Goal: Task Accomplishment & Management: Use online tool/utility

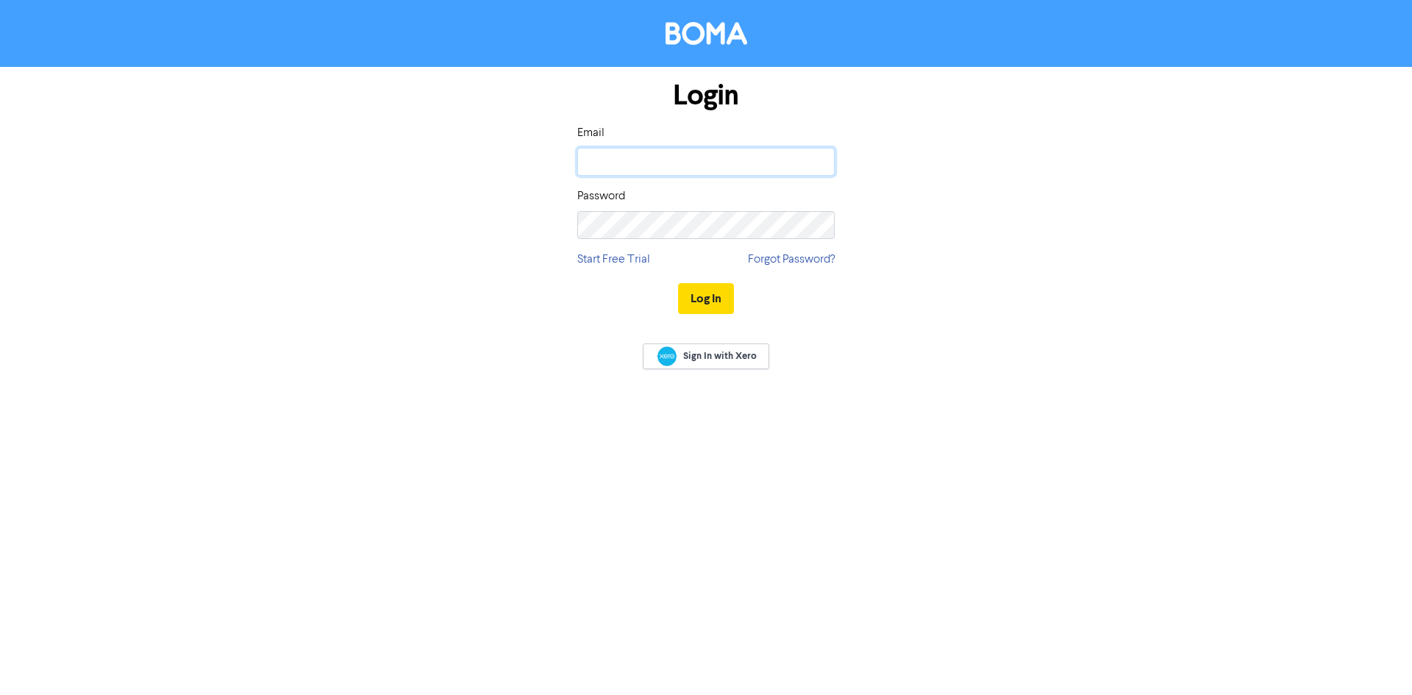
click at [614, 157] on input "email" at bounding box center [705, 162] width 257 height 28
click at [955, 163] on div "Login Email [EMAIL_ADDRESS][DOMAIN_NAME] Password Start Free Trial Forgot Passw…" at bounding box center [706, 198] width 838 height 262
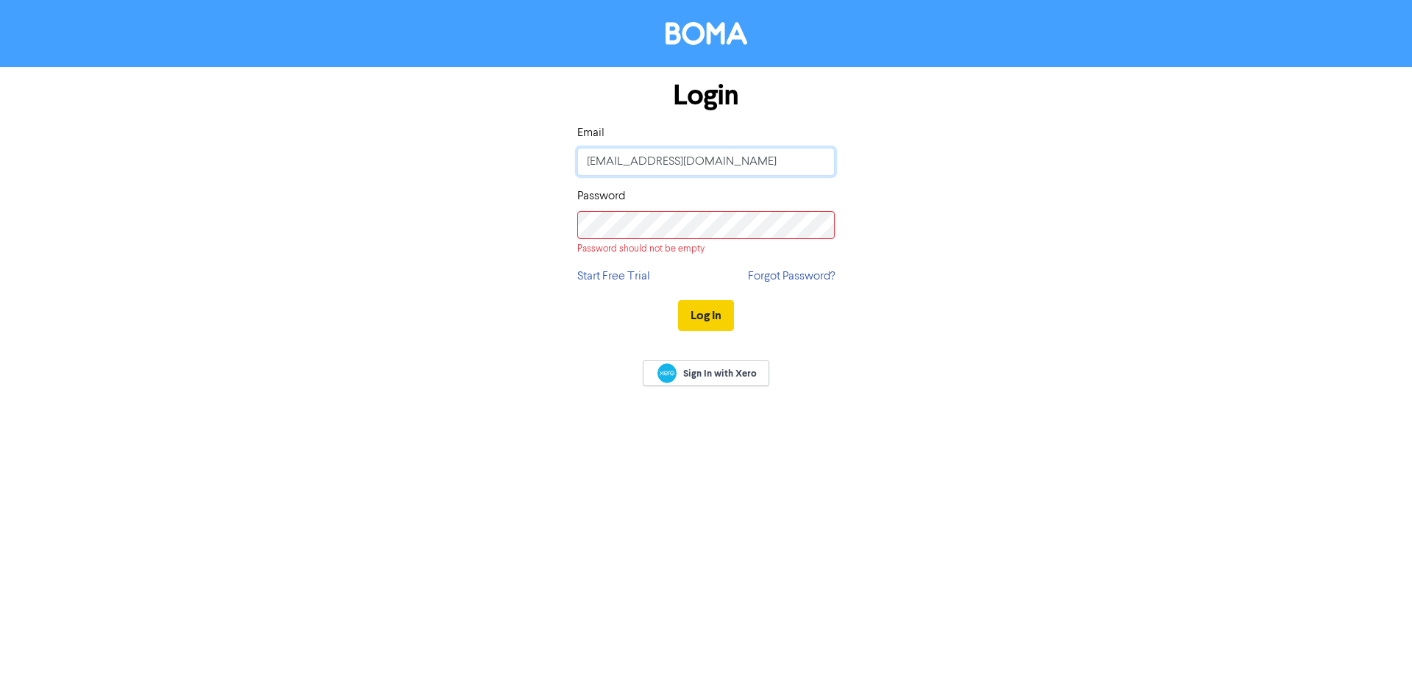
type input "[PERSON_NAME][EMAIL_ADDRESS][DOMAIN_NAME]"
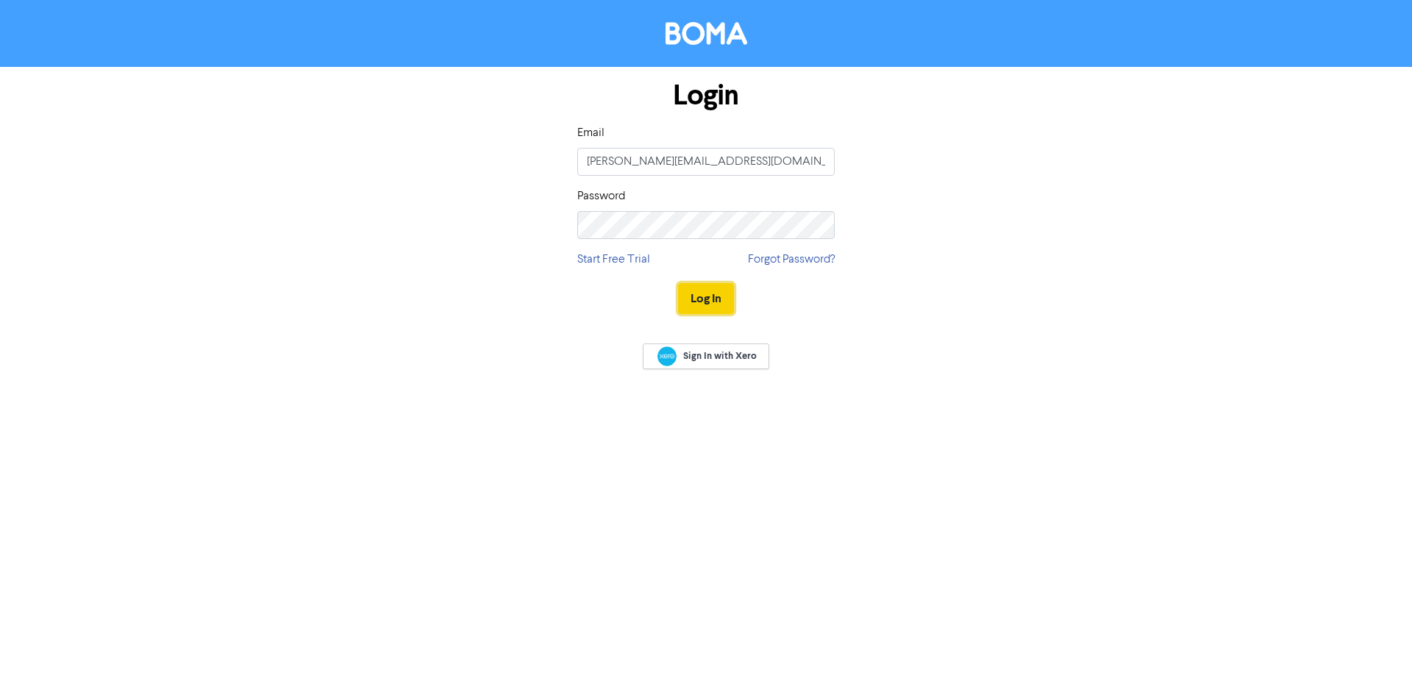
click at [716, 299] on button "Log In" at bounding box center [706, 298] width 56 height 31
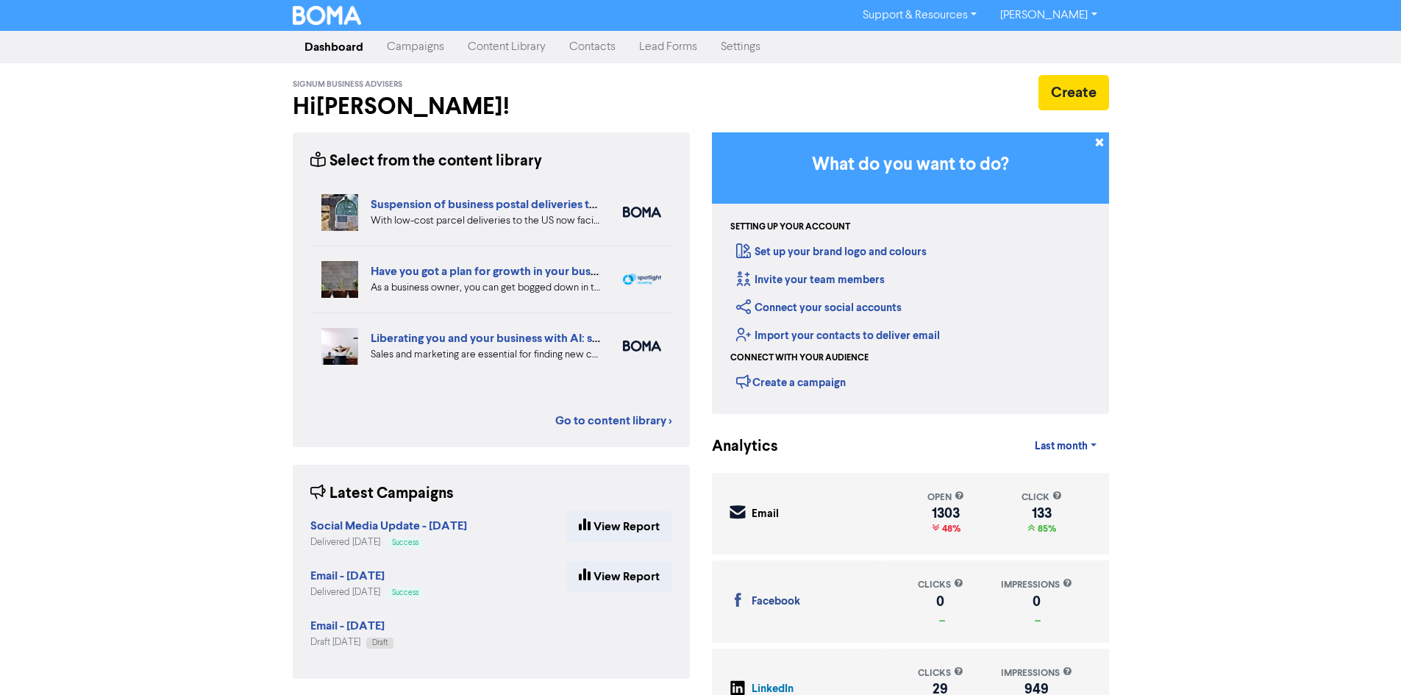
click at [407, 35] on link "Campaigns" at bounding box center [415, 46] width 81 height 29
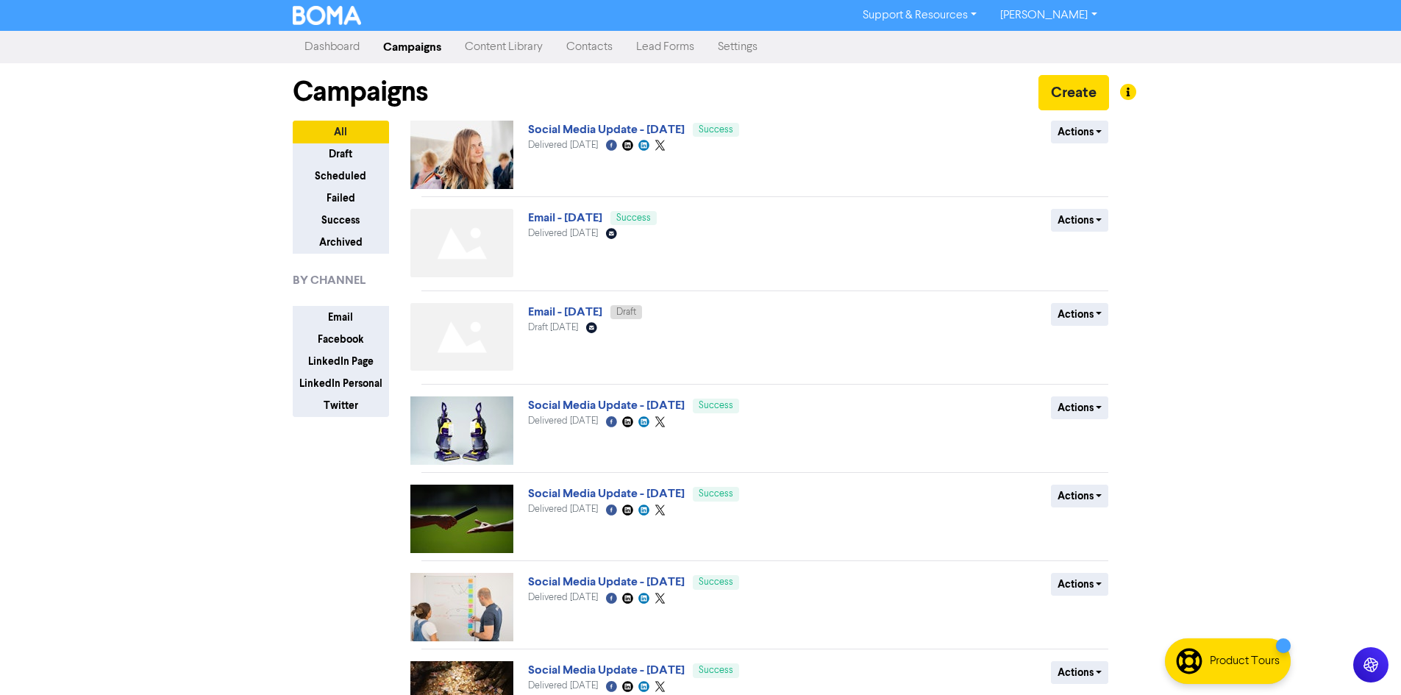
click at [595, 215] on link "Email - [DATE]" at bounding box center [565, 217] width 74 height 15
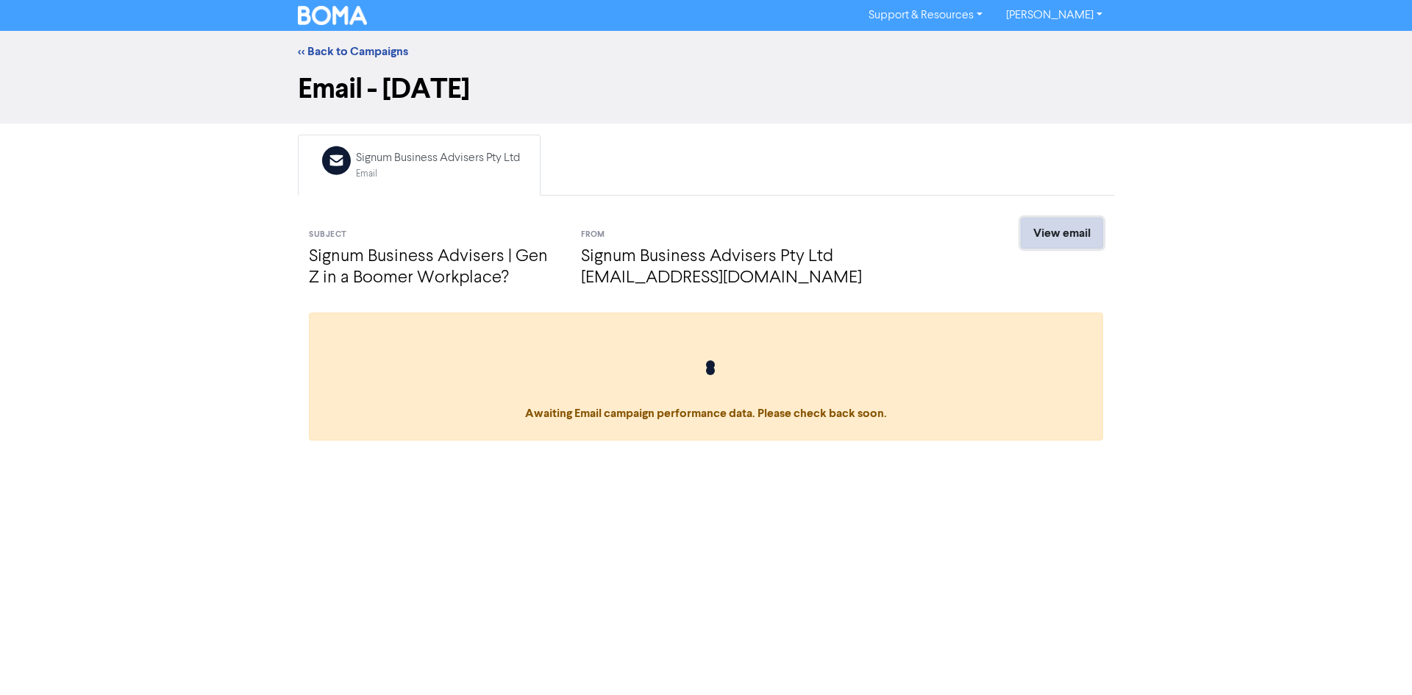
click at [1072, 228] on link "View email" at bounding box center [1062, 233] width 82 height 31
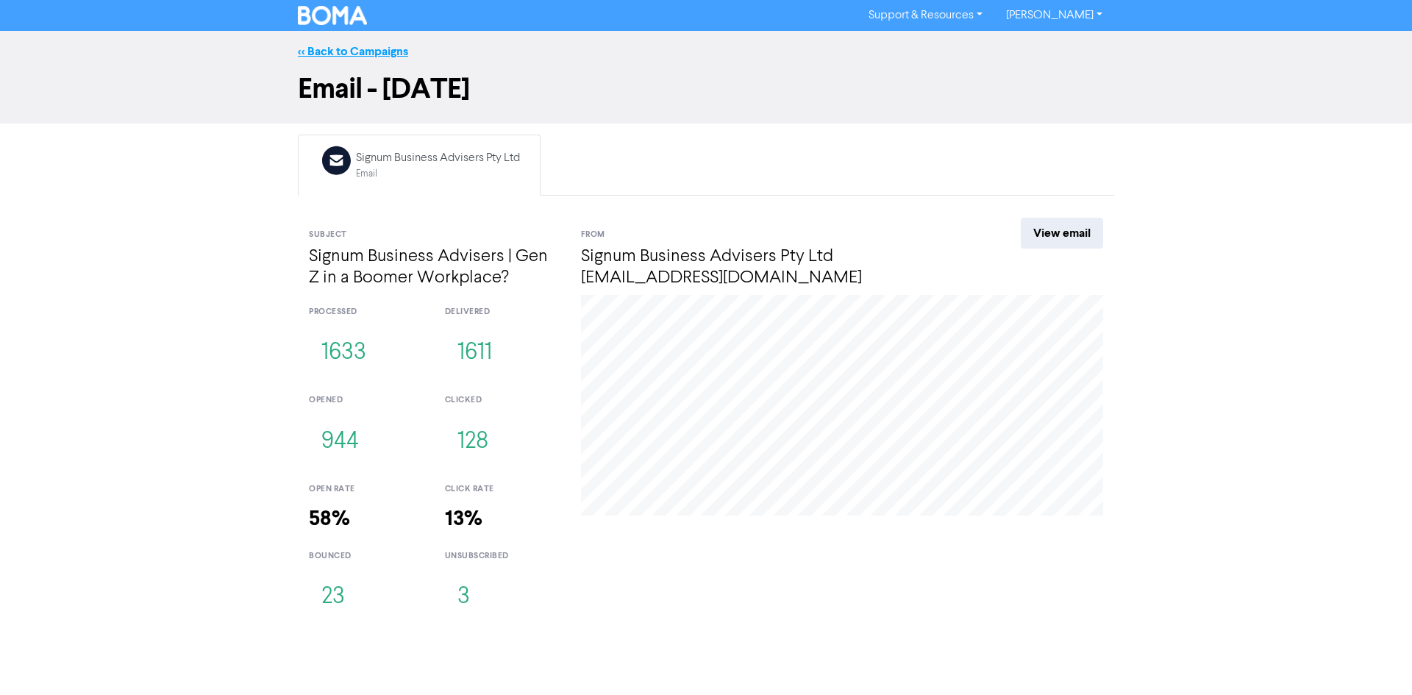
click at [338, 52] on link "<< Back to Campaigns" at bounding box center [353, 51] width 110 height 15
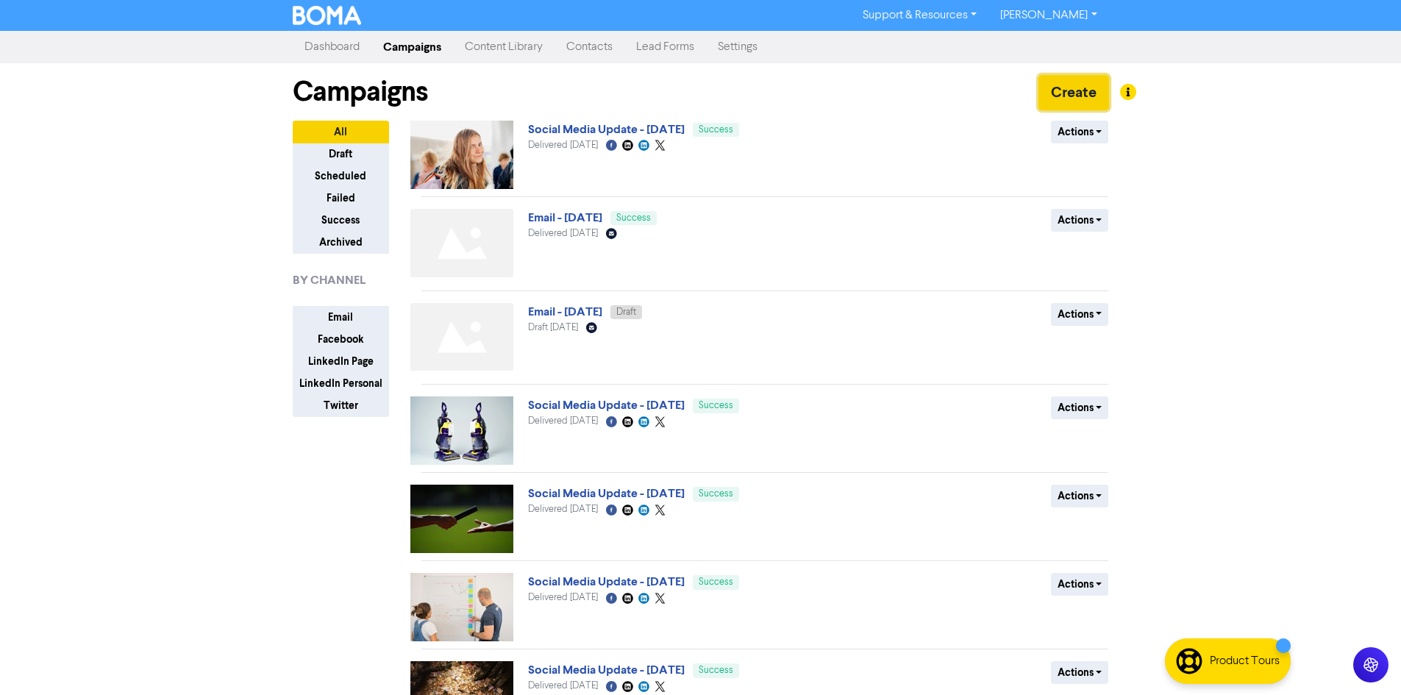
click at [1074, 88] on button "Create" at bounding box center [1073, 92] width 71 height 35
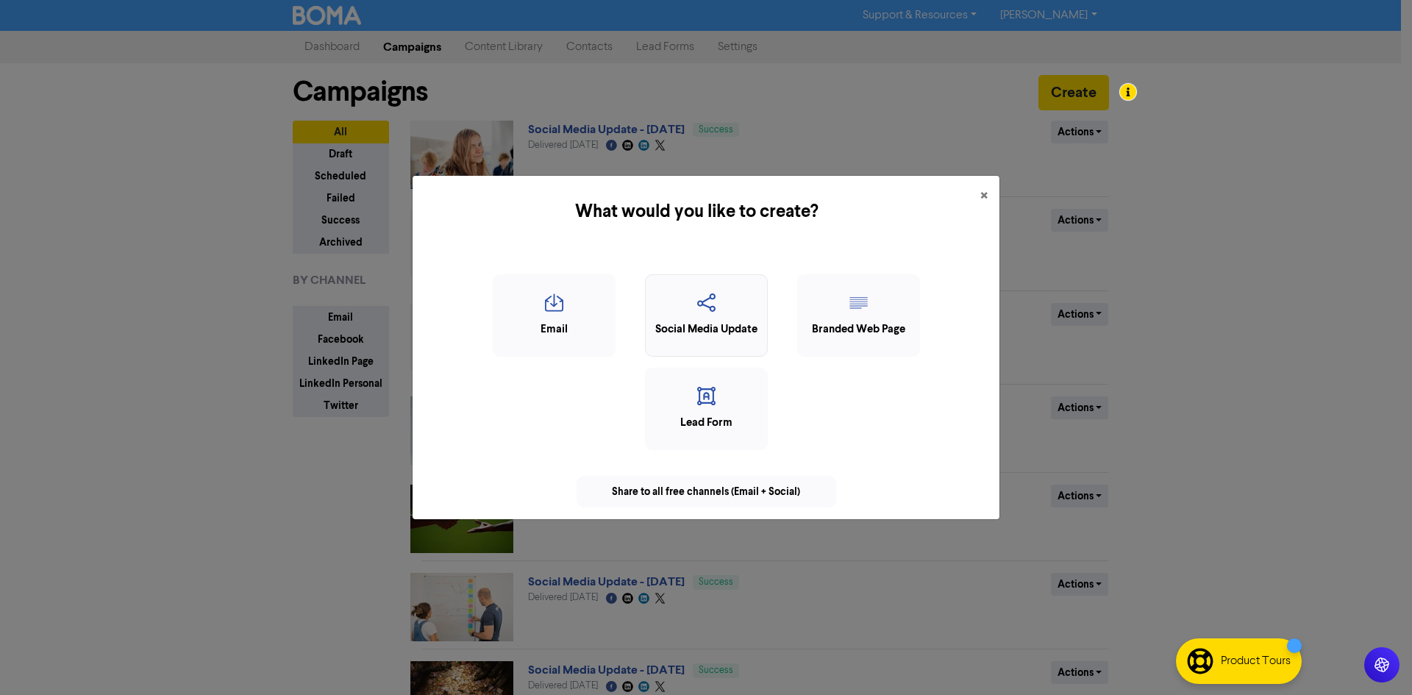
click at [707, 323] on div "Social Media Update" at bounding box center [706, 329] width 107 height 17
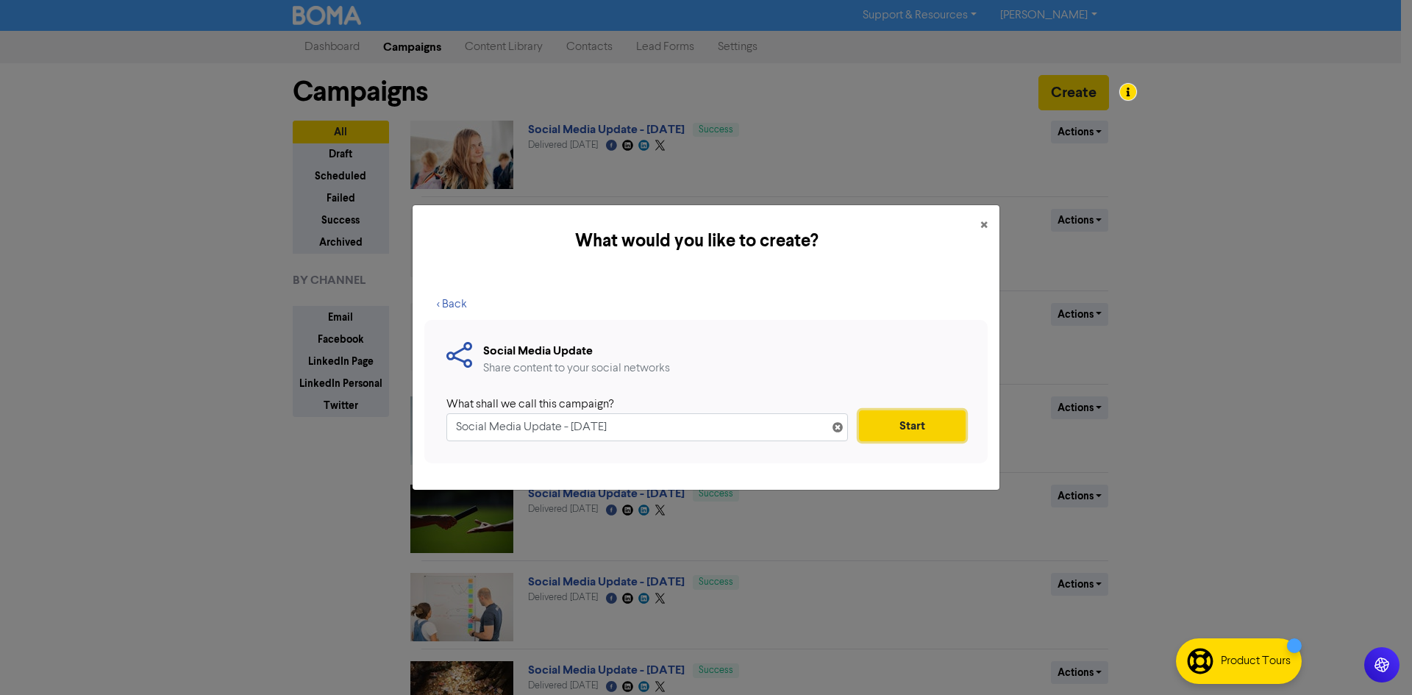
click at [918, 428] on button "Start" at bounding box center [912, 425] width 107 height 31
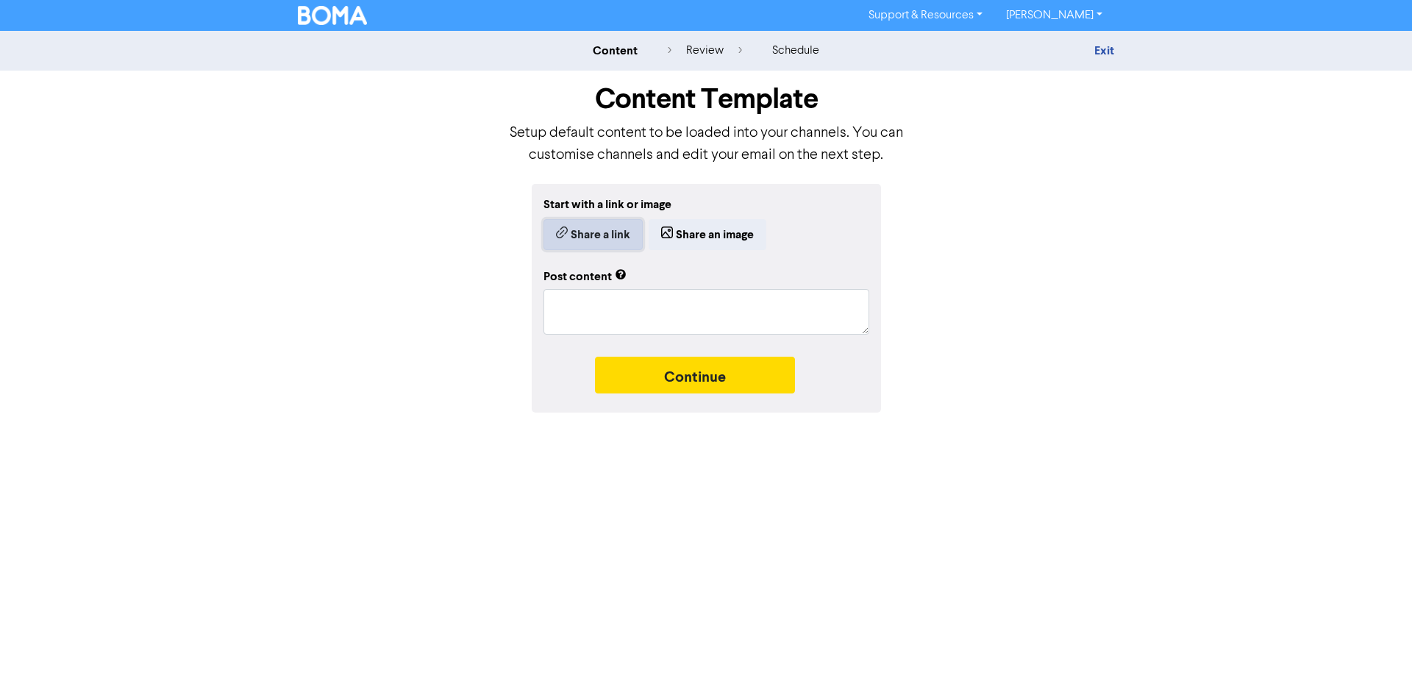
click at [618, 235] on button "Share a link" at bounding box center [592, 234] width 99 height 31
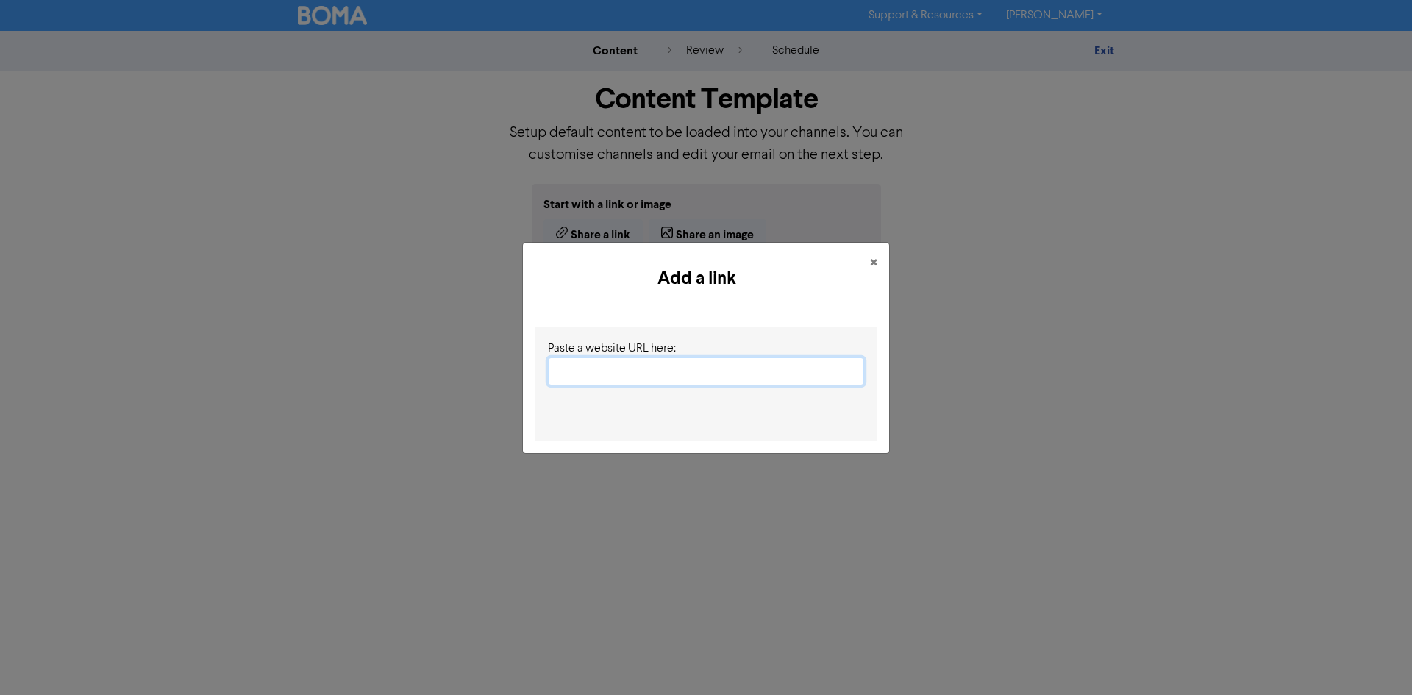
paste input "[URL][DOMAIN_NAME]"
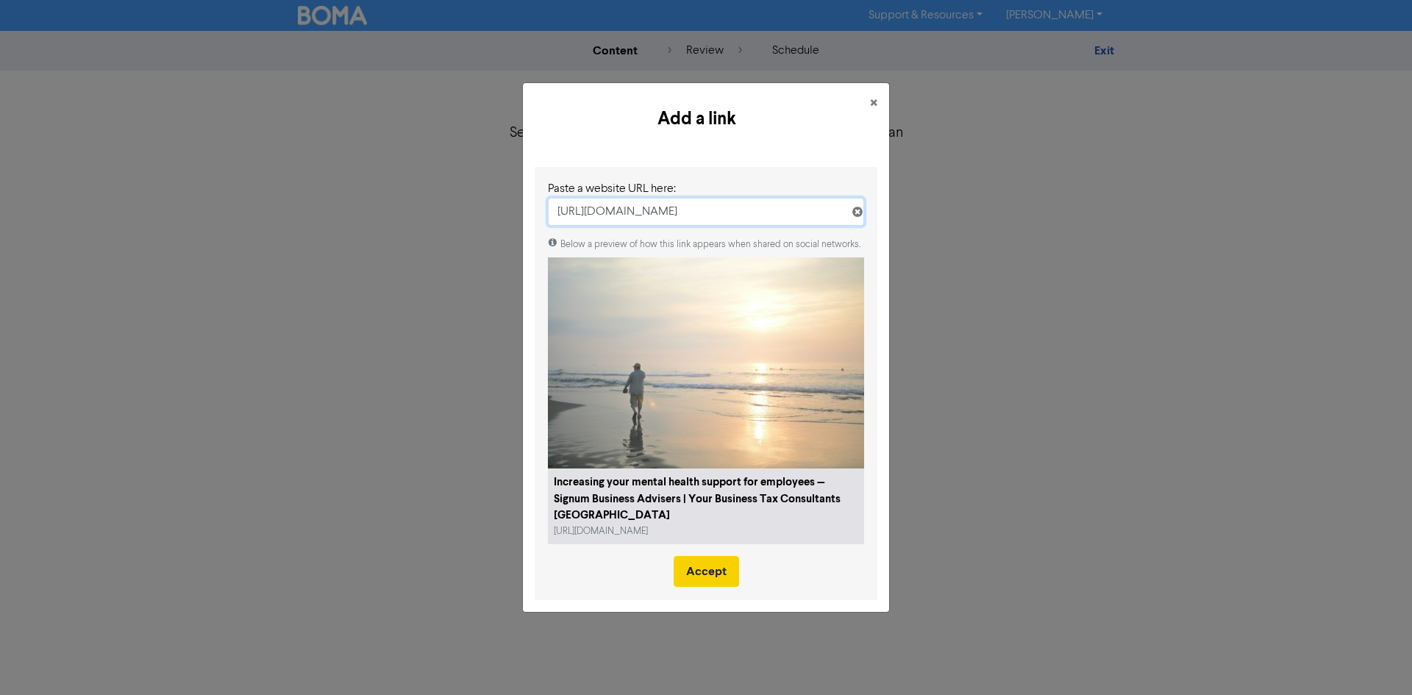
type input "[URL][DOMAIN_NAME]"
click at [711, 571] on button "Accept" at bounding box center [706, 571] width 65 height 31
type textarea "x"
type textarea "As a business owner, there’s a big emphasis on taking care of the physical heal…"
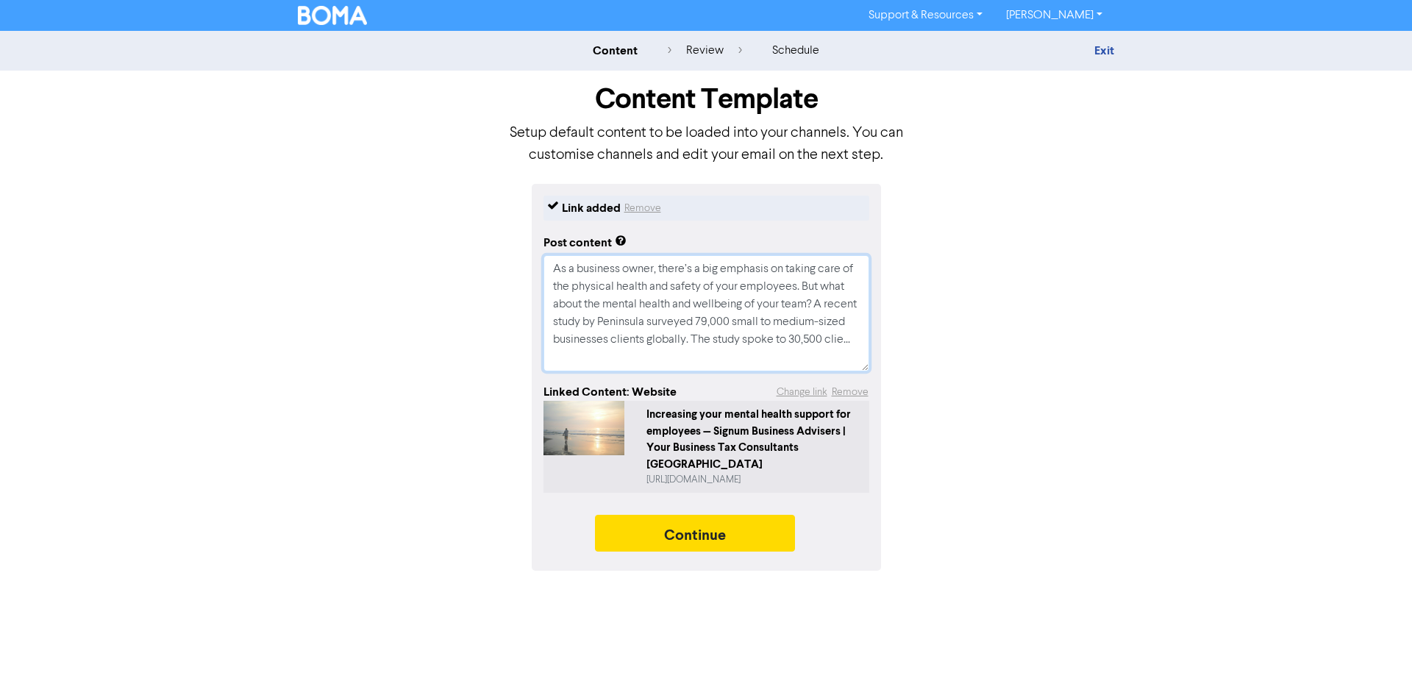
drag, startPoint x: 622, startPoint y: 363, endPoint x: 524, endPoint y: 221, distance: 171.8
click at [524, 221] on div "Link added Remove Post content As a business owner, there’s a big emphasis on t…" at bounding box center [706, 377] width 838 height 387
paste textarea "51% of Aussie employers have noticed more staff struggling with mental health. …"
type textarea "x"
drag, startPoint x: 789, startPoint y: 349, endPoint x: 503, endPoint y: 252, distance: 302.3
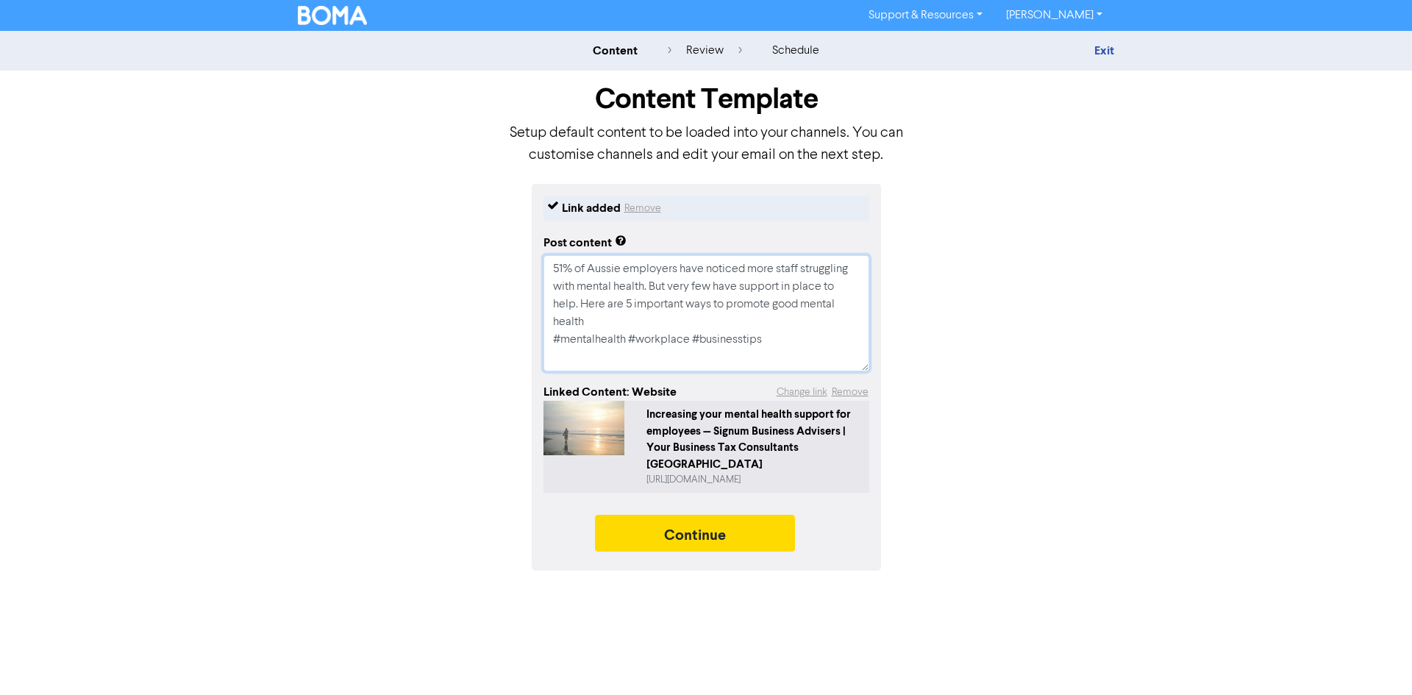
click at [503, 252] on div "Link added Remove Post content 51% of [DEMOGRAPHIC_DATA] employers have noticed…" at bounding box center [706, 377] width 838 height 387
type textarea "51% of Aussie employers have noticed more staff struggling with mental health. …"
click at [710, 520] on button "Continue" at bounding box center [695, 533] width 200 height 37
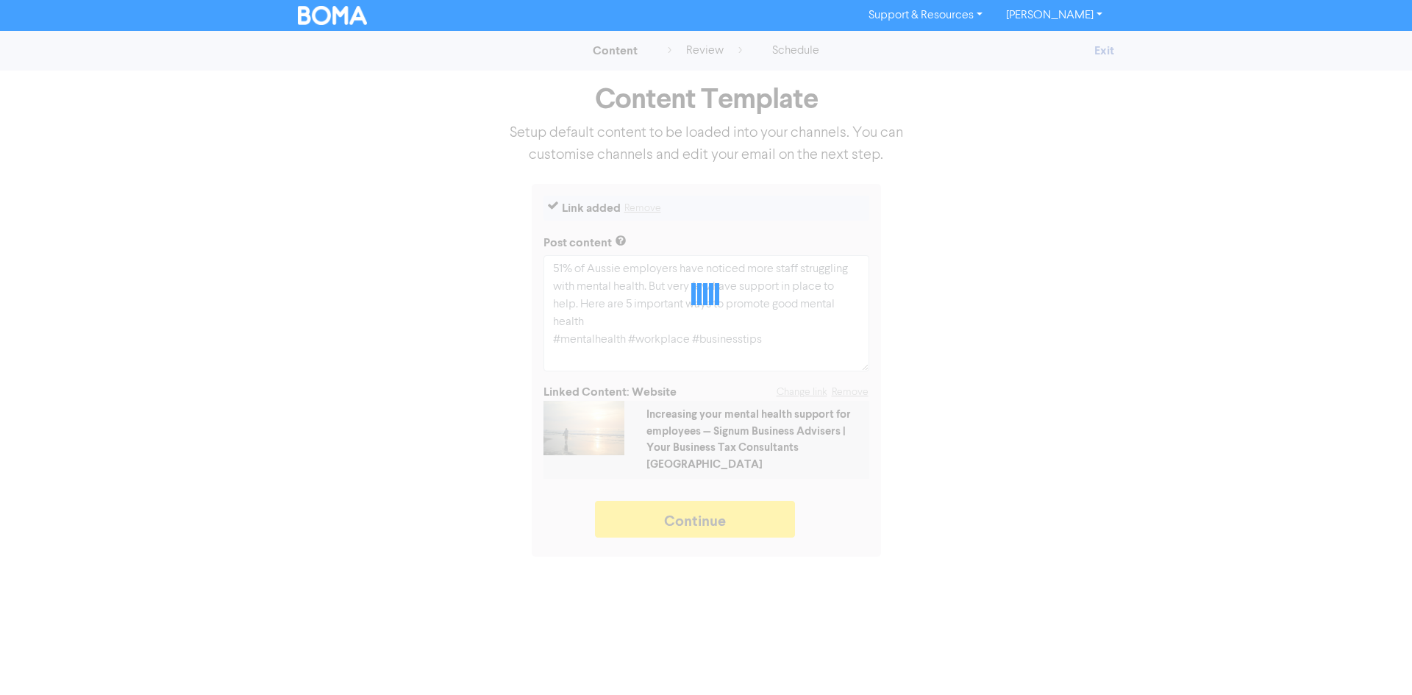
type textarea "x"
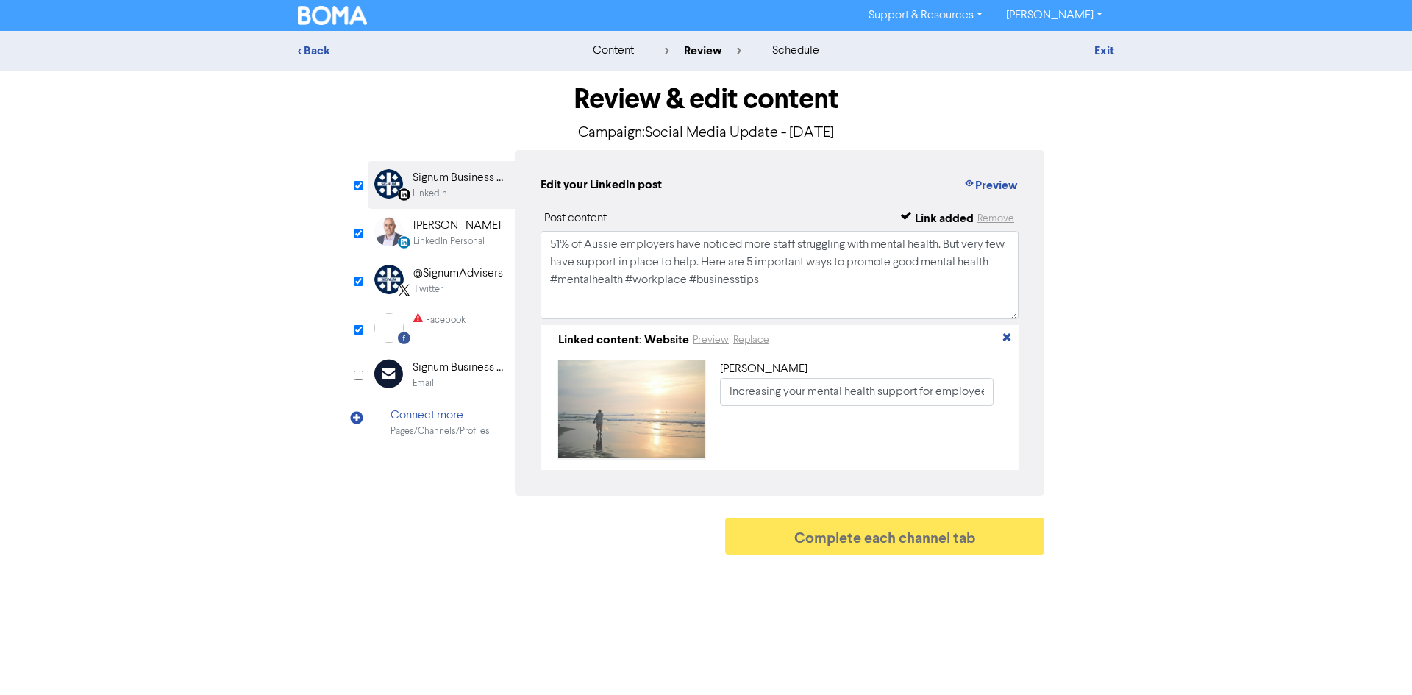
click at [442, 239] on div "LinkedIn Personal" at bounding box center [448, 242] width 71 height 14
click at [444, 273] on div "@SignumAdvisers" at bounding box center [458, 274] width 90 height 18
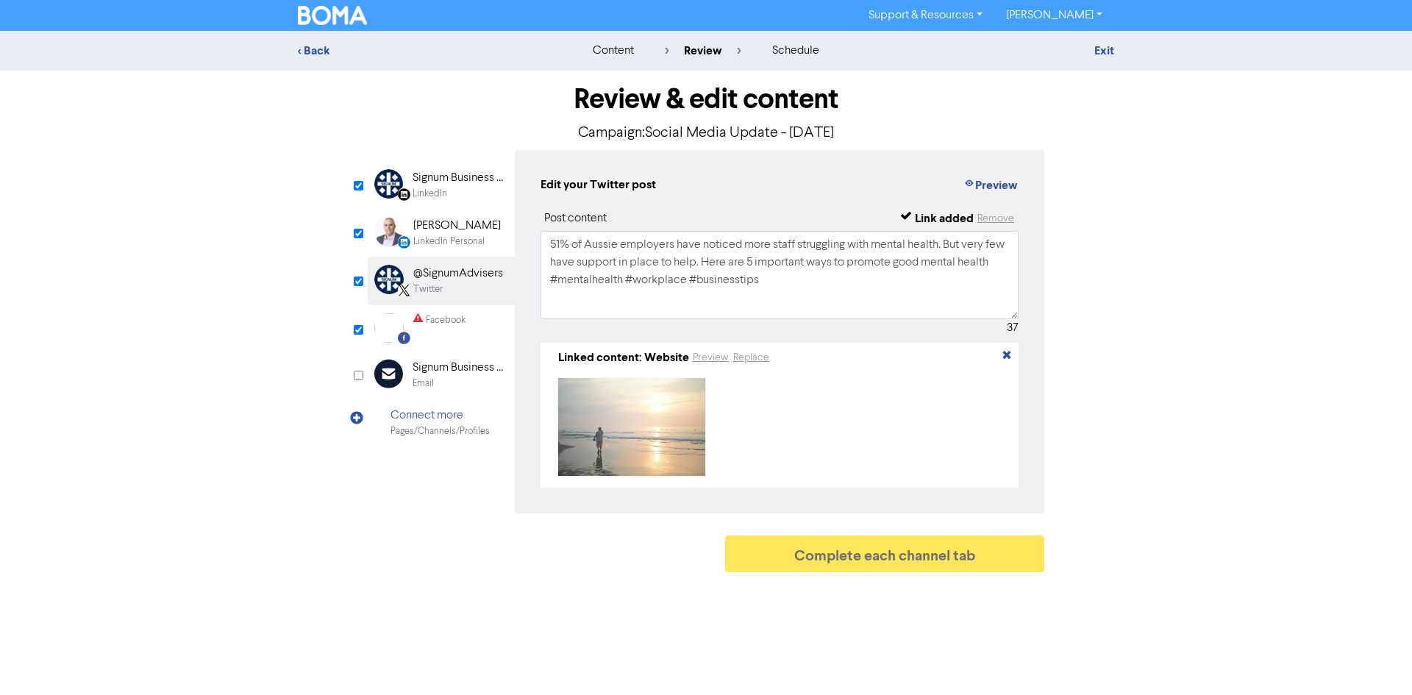
click at [452, 326] on div "Facebook" at bounding box center [446, 320] width 40 height 14
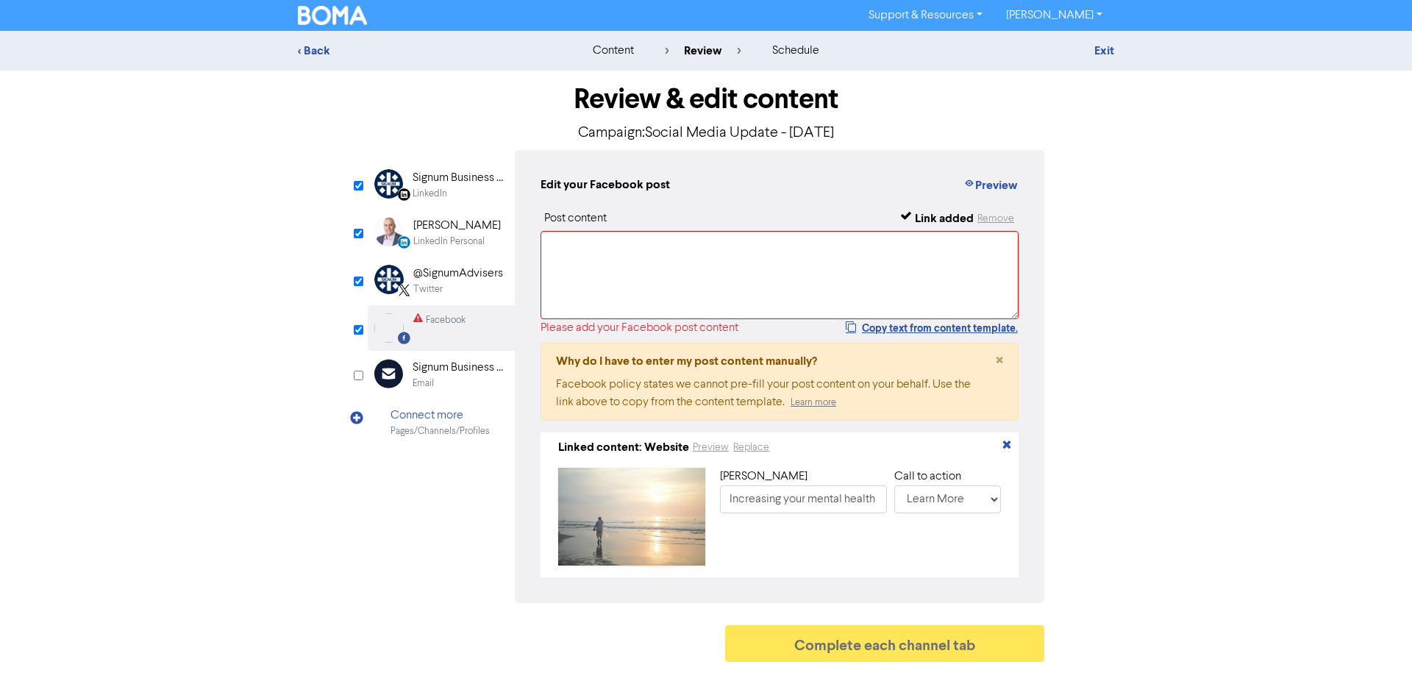
click at [448, 230] on div "[PERSON_NAME]" at bounding box center [457, 226] width 88 height 18
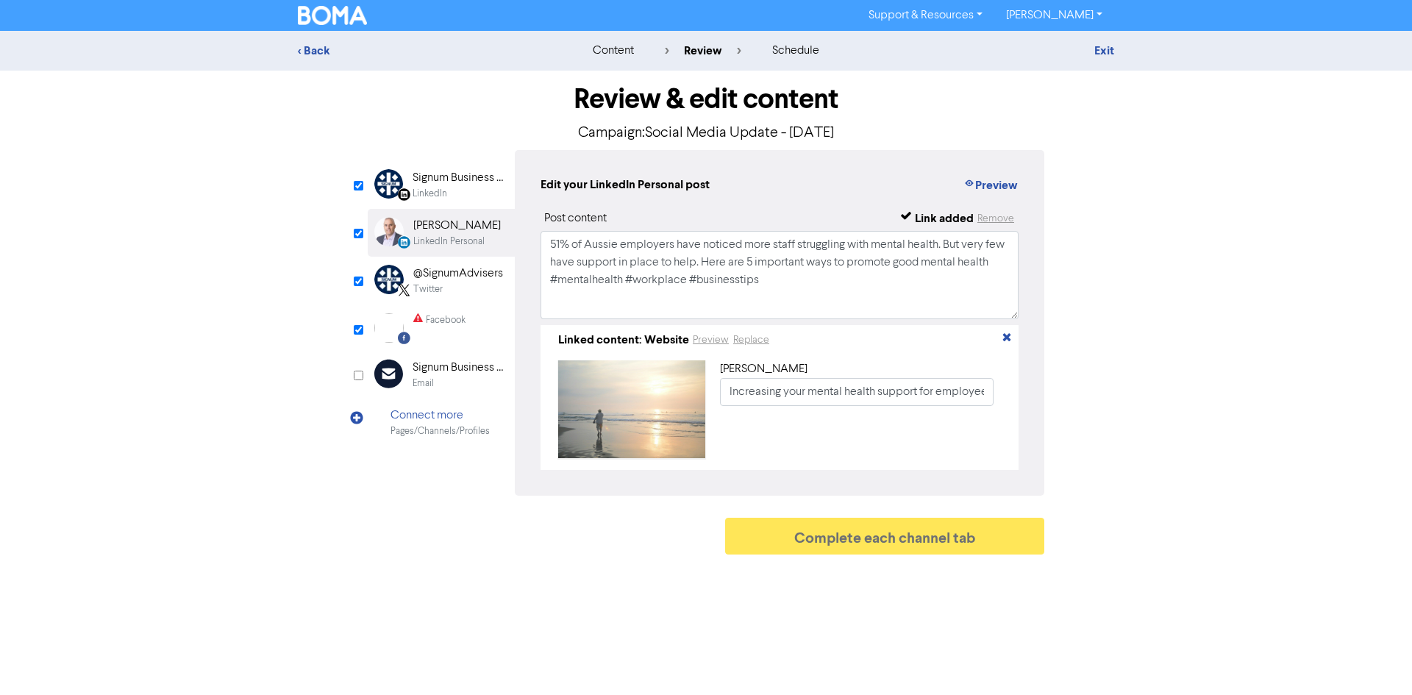
click at [448, 321] on div "Facebook" at bounding box center [446, 320] width 40 height 14
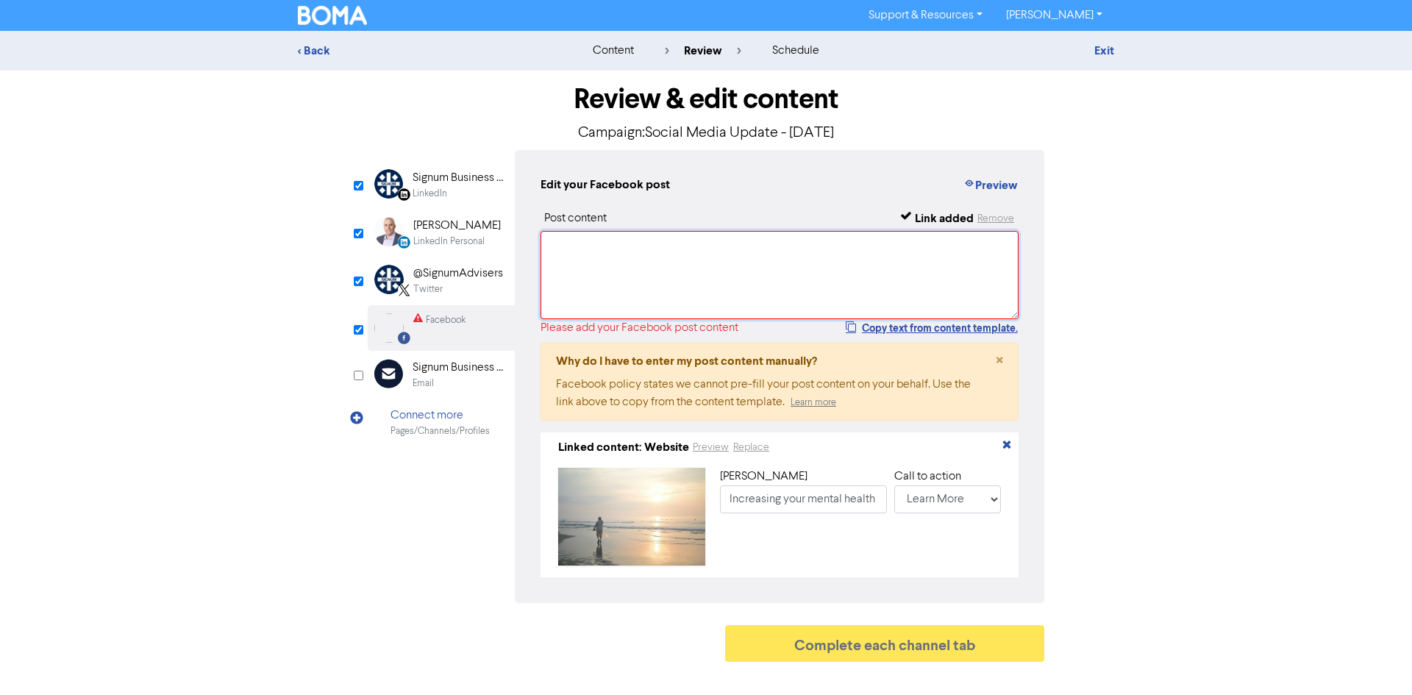
paste textarea "51% of Aussie employers have noticed more staff struggling with mental health. …"
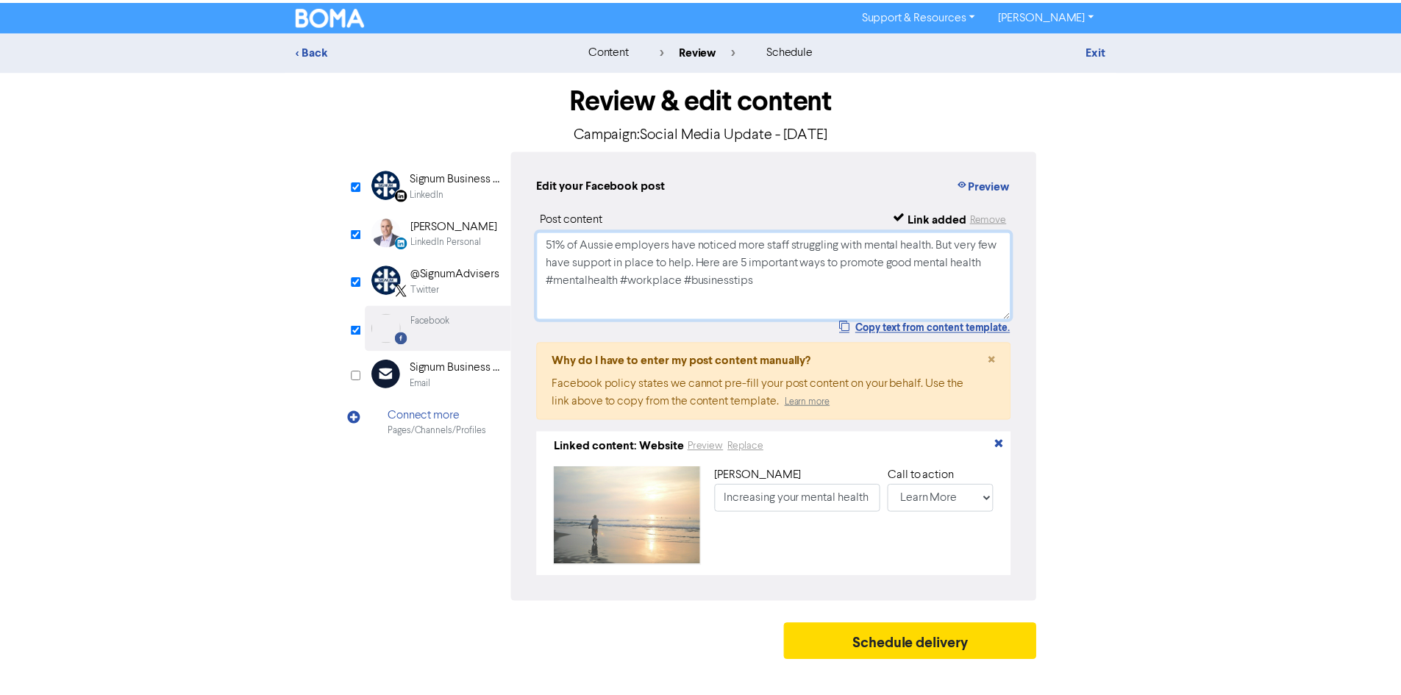
scroll to position [5, 0]
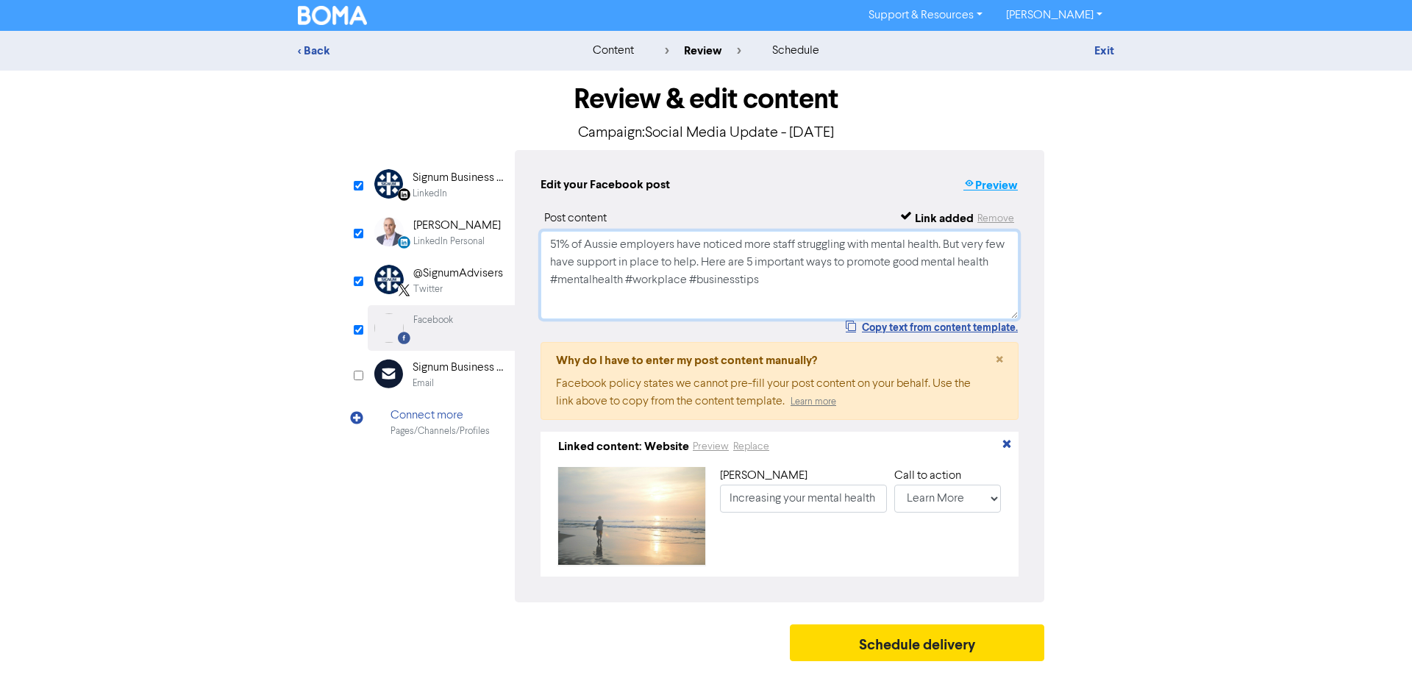
type textarea "51% of Aussie employers have noticed more staff struggling with mental health. …"
click at [986, 183] on button "Preview" at bounding box center [991, 185] width 56 height 19
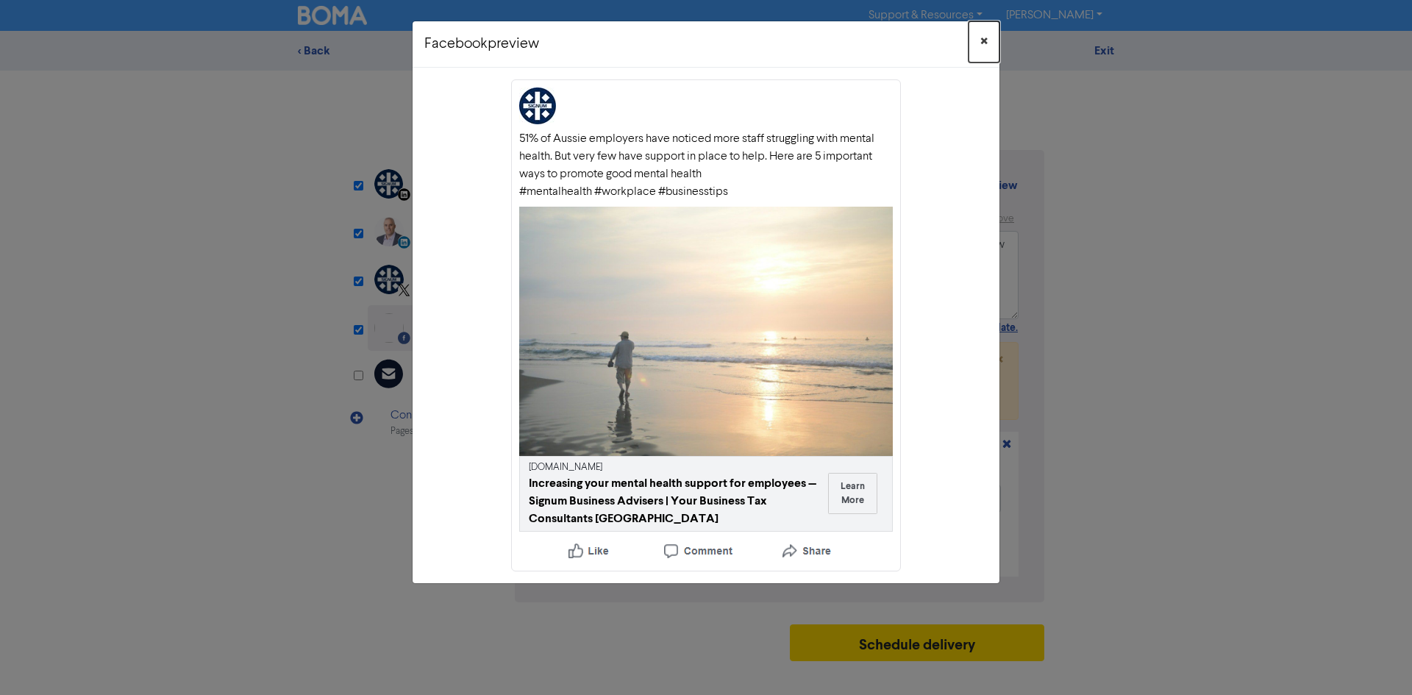
click at [982, 39] on span "×" at bounding box center [983, 42] width 7 height 22
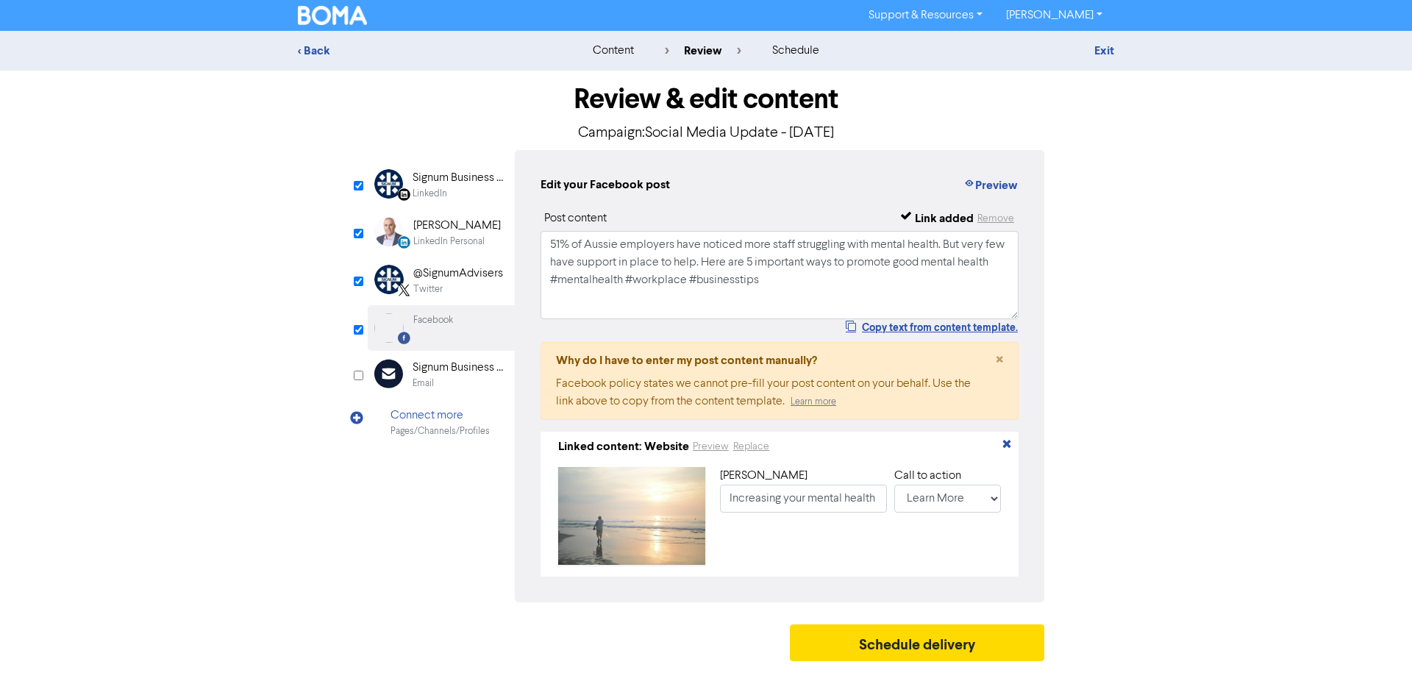
click at [435, 229] on div "[PERSON_NAME]" at bounding box center [457, 226] width 88 height 18
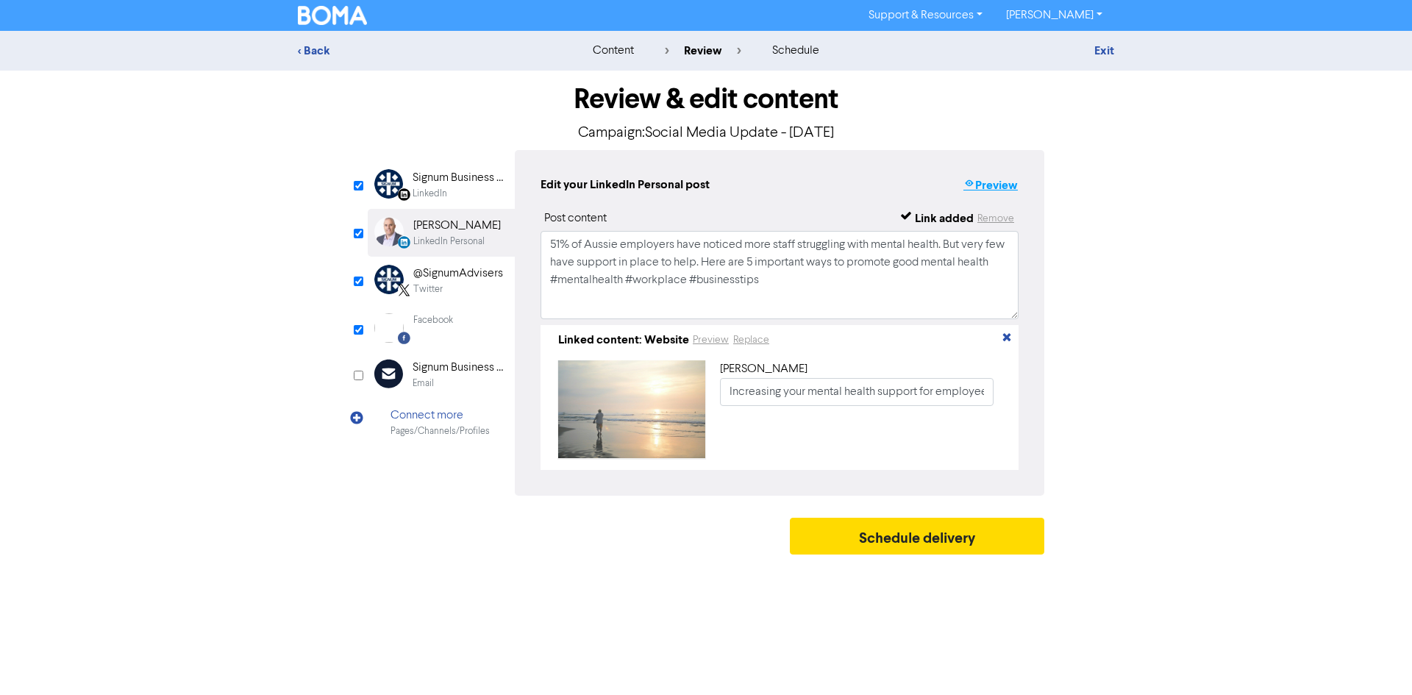
click at [1007, 186] on button "Preview" at bounding box center [991, 185] width 56 height 19
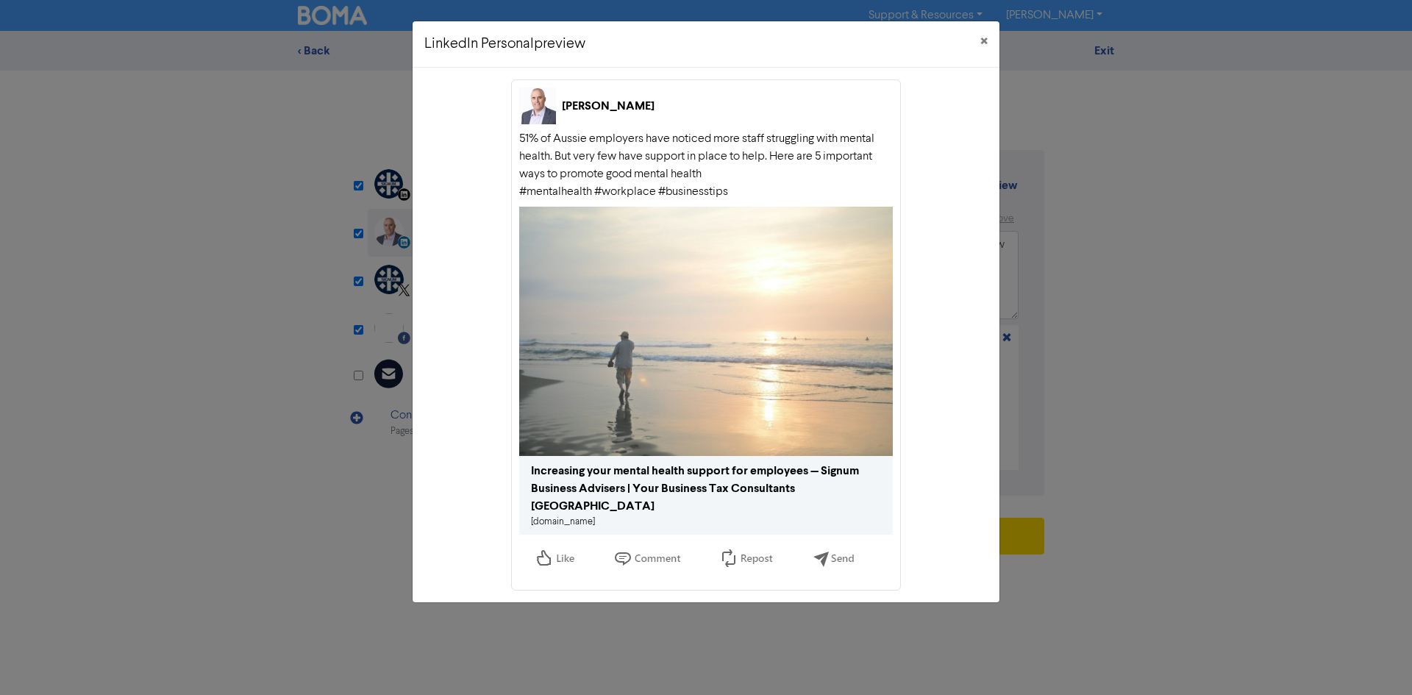
click at [778, 353] on img at bounding box center [706, 331] width 374 height 249
click at [691, 468] on div "Increasing your mental health support for employees — Signum Business Advisers …" at bounding box center [706, 488] width 350 height 53
click at [708, 124] on div "[PERSON_NAME] 51% of [DEMOGRAPHIC_DATA] employers have noticed more staff strug…" at bounding box center [706, 334] width 390 height 511
click at [987, 33] on span "×" at bounding box center [983, 42] width 7 height 22
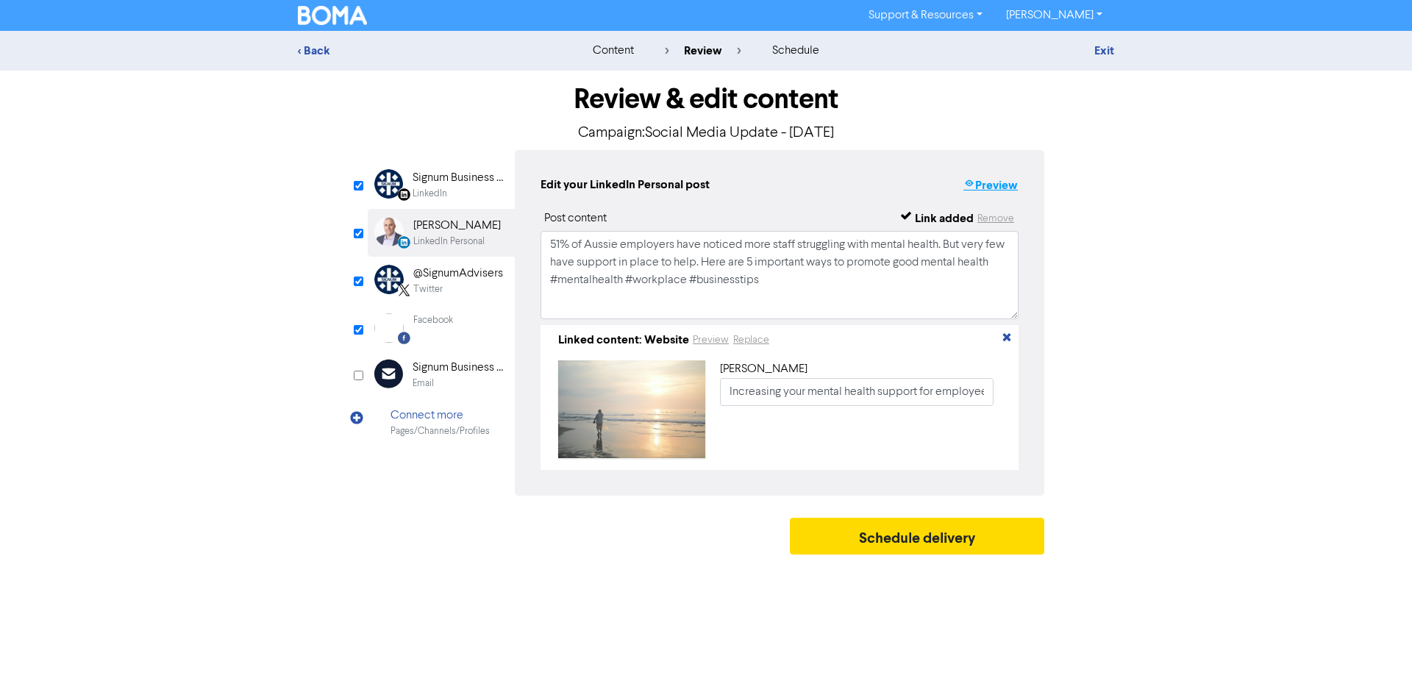
click at [1002, 185] on button "Preview" at bounding box center [991, 185] width 56 height 19
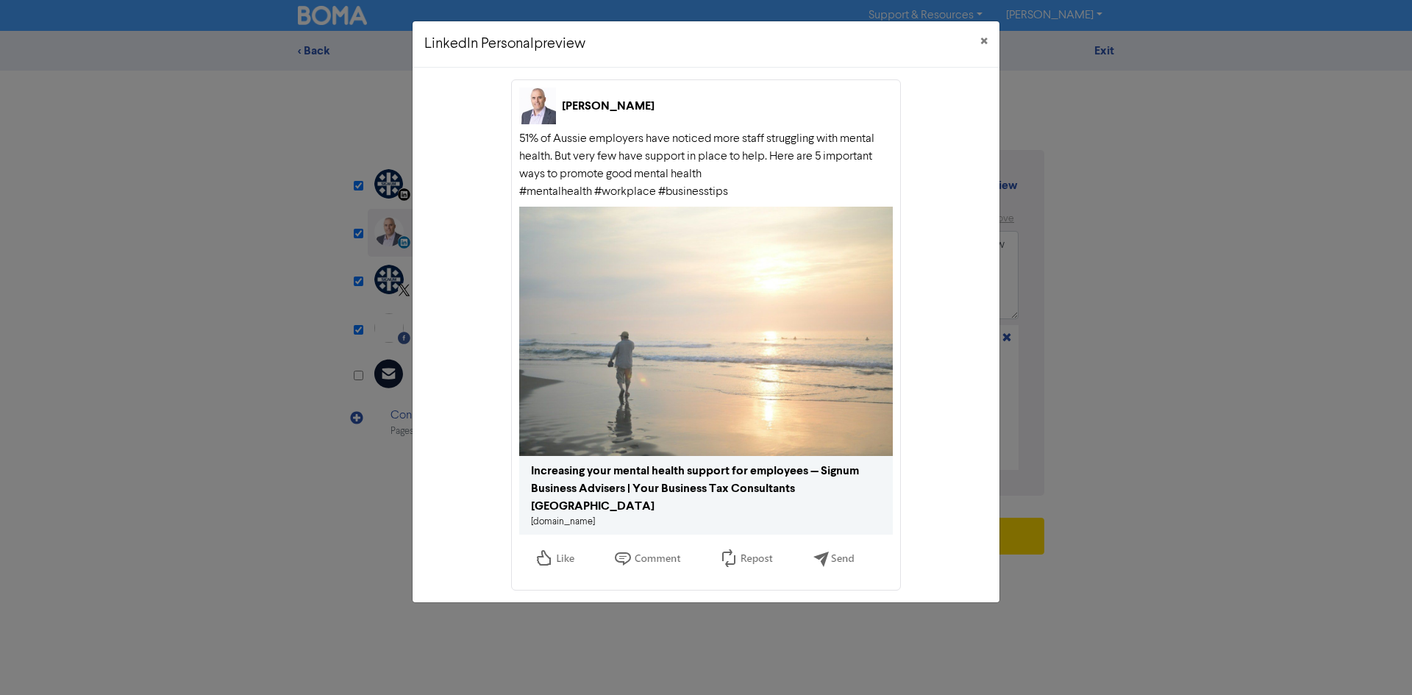
click at [610, 474] on div "Increasing your mental health support for employees — Signum Business Advisers …" at bounding box center [706, 488] width 350 height 53
click at [580, 517] on link "[DOMAIN_NAME]" at bounding box center [563, 522] width 64 height 10
click at [983, 40] on span "×" at bounding box center [983, 42] width 7 height 22
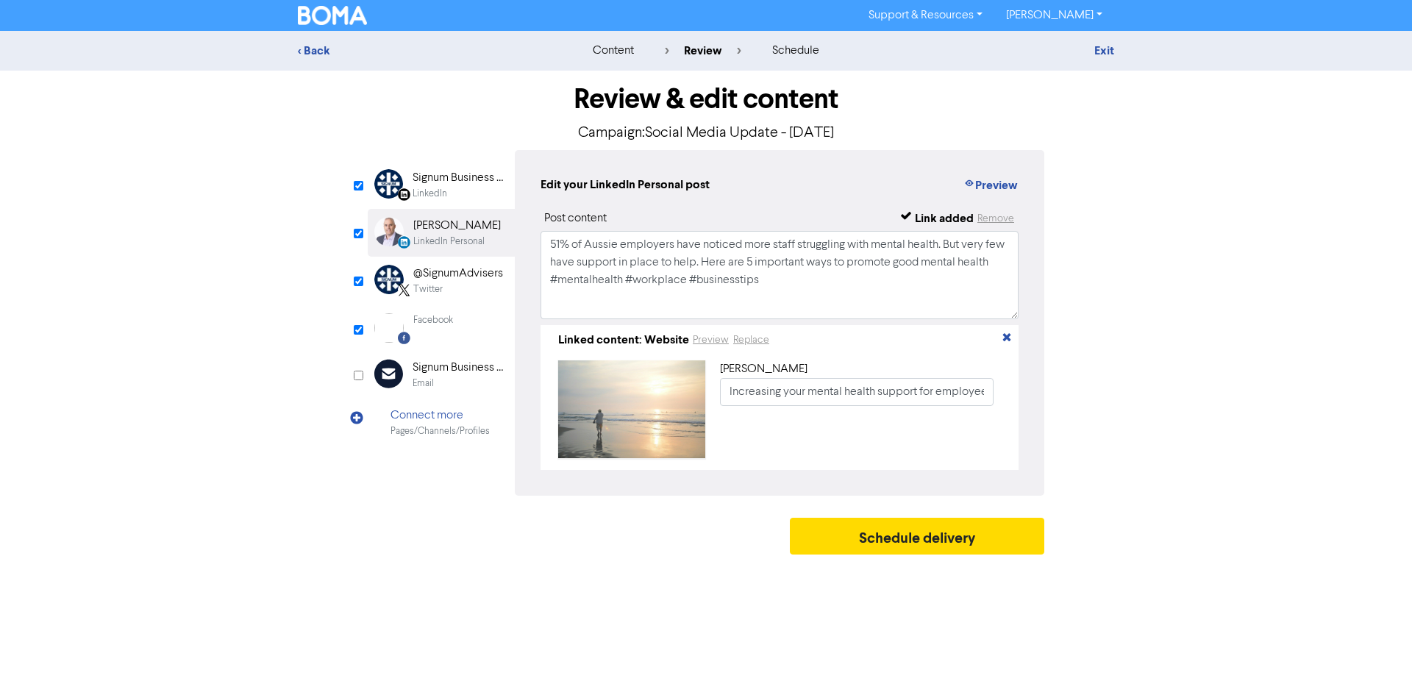
click at [463, 182] on div "Signum Business Advisers" at bounding box center [460, 178] width 94 height 18
click at [1005, 184] on button "Preview" at bounding box center [991, 185] width 56 height 19
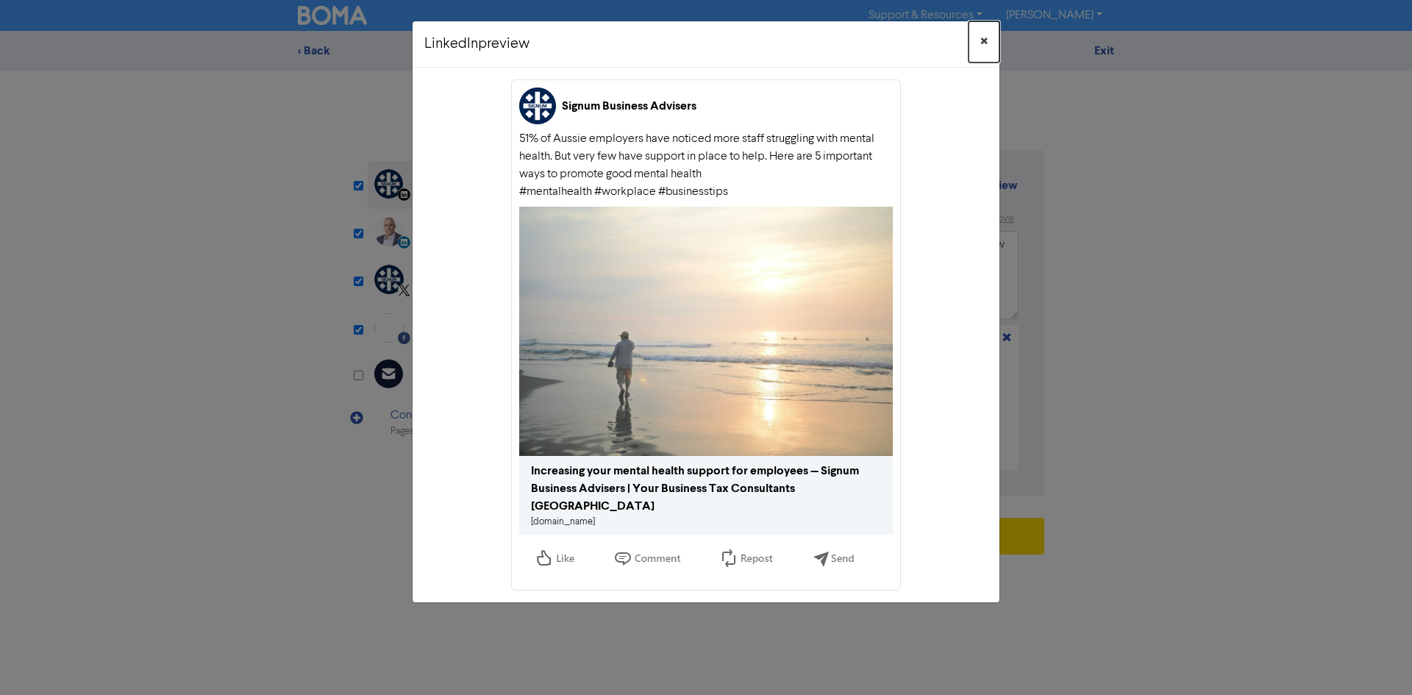
click at [988, 41] on button "×" at bounding box center [984, 41] width 31 height 41
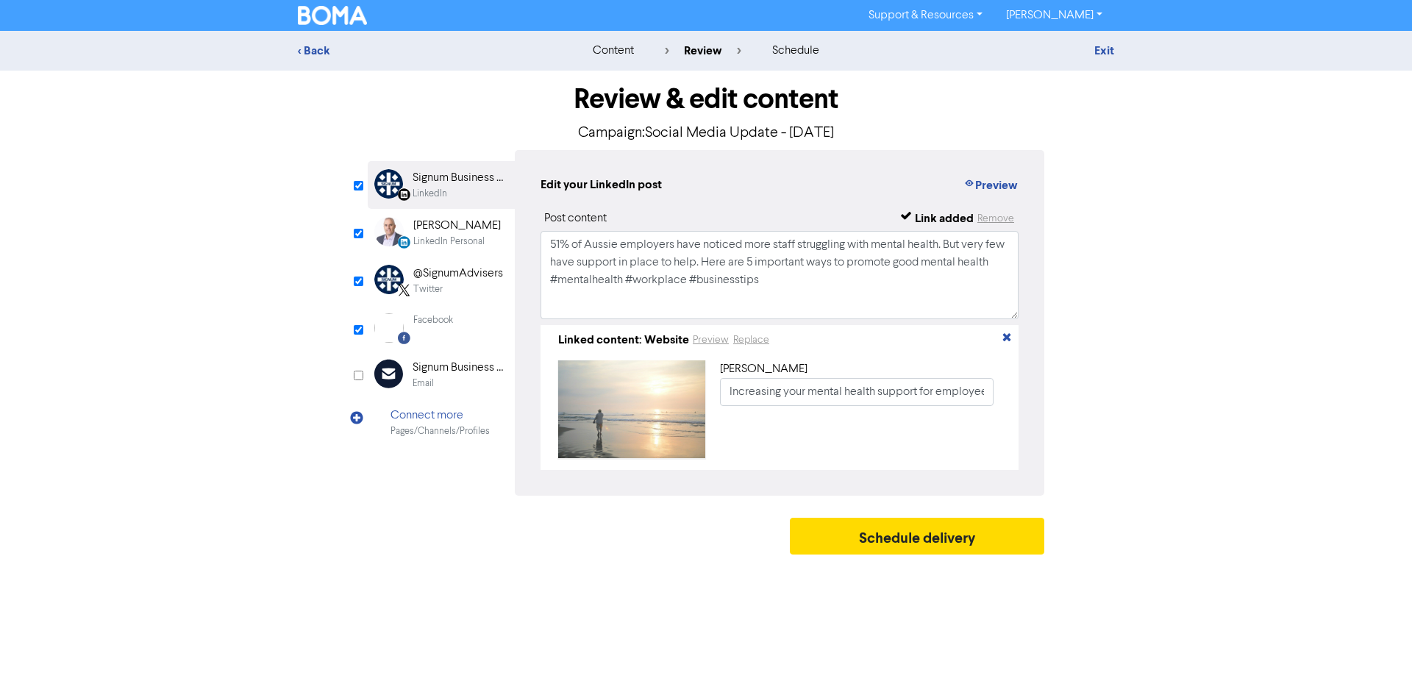
click at [456, 320] on div "Facebook Created with Sketch. Facebook" at bounding box center [441, 328] width 147 height 46
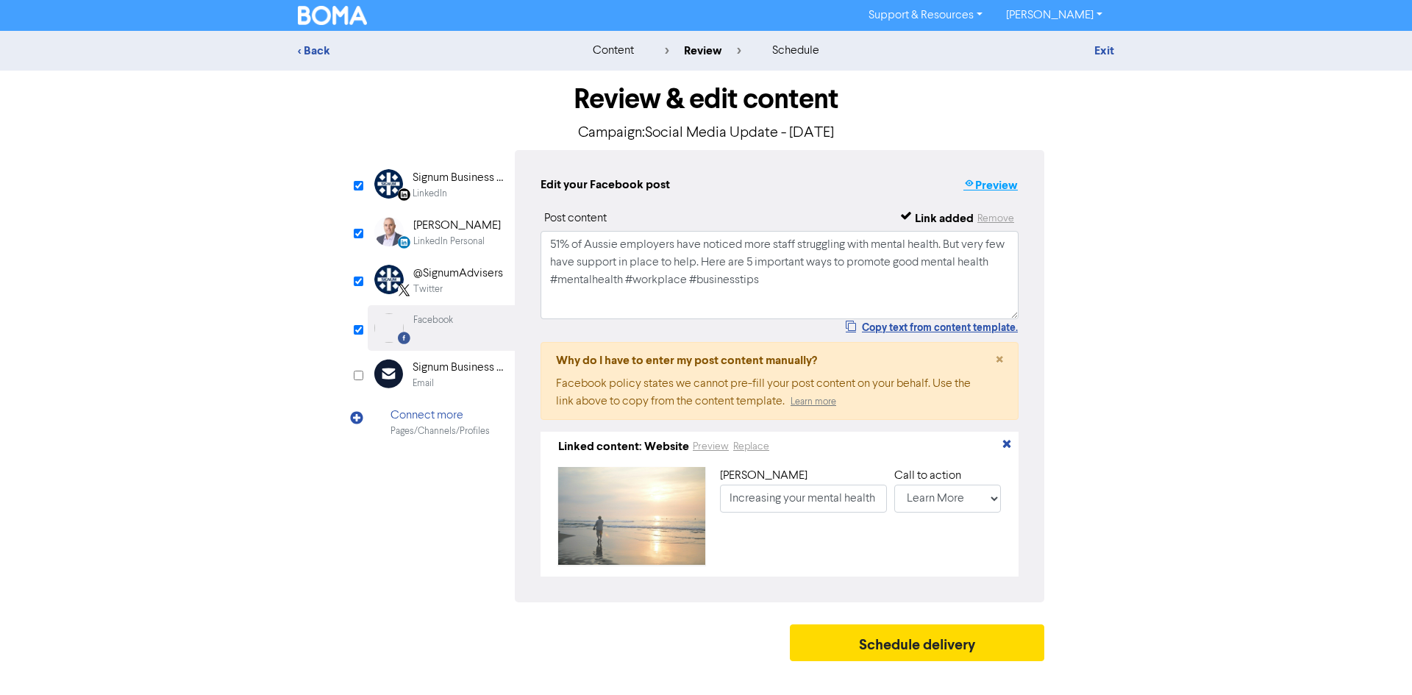
click at [1002, 186] on button "Preview" at bounding box center [991, 185] width 56 height 19
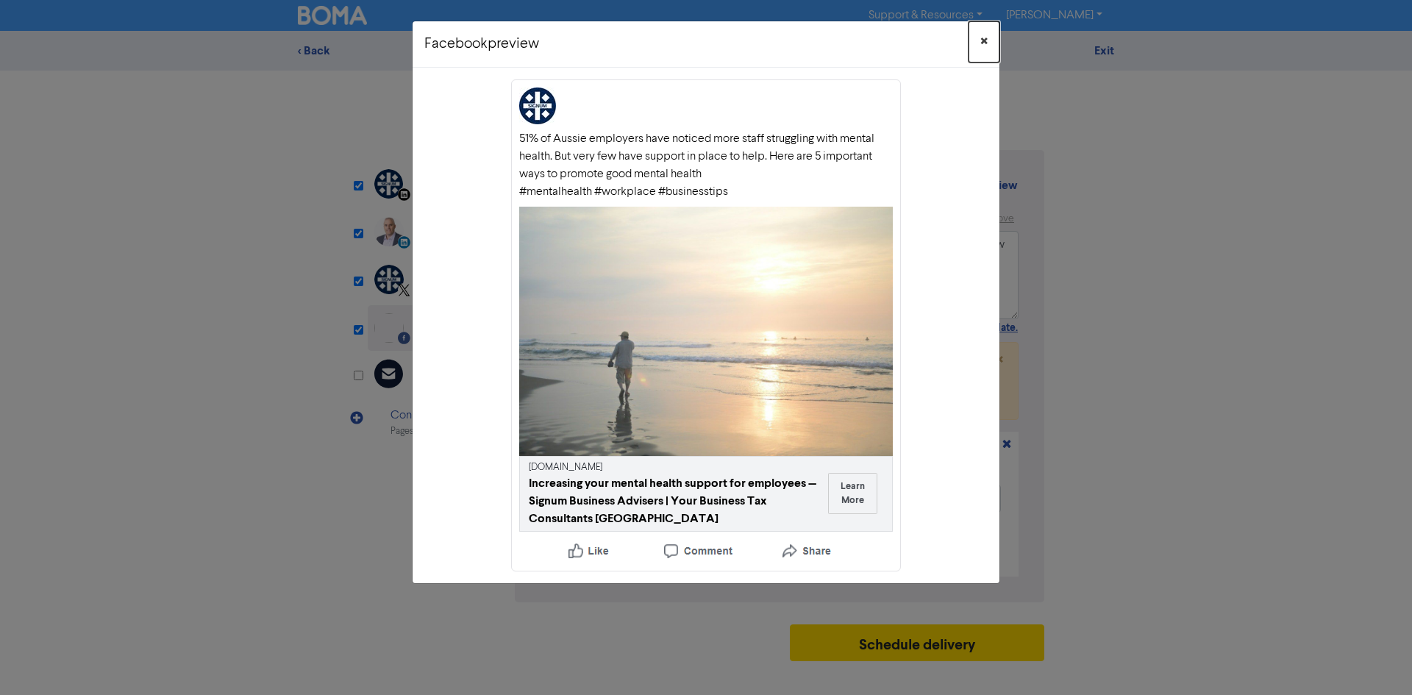
click at [988, 38] on button "×" at bounding box center [984, 41] width 31 height 41
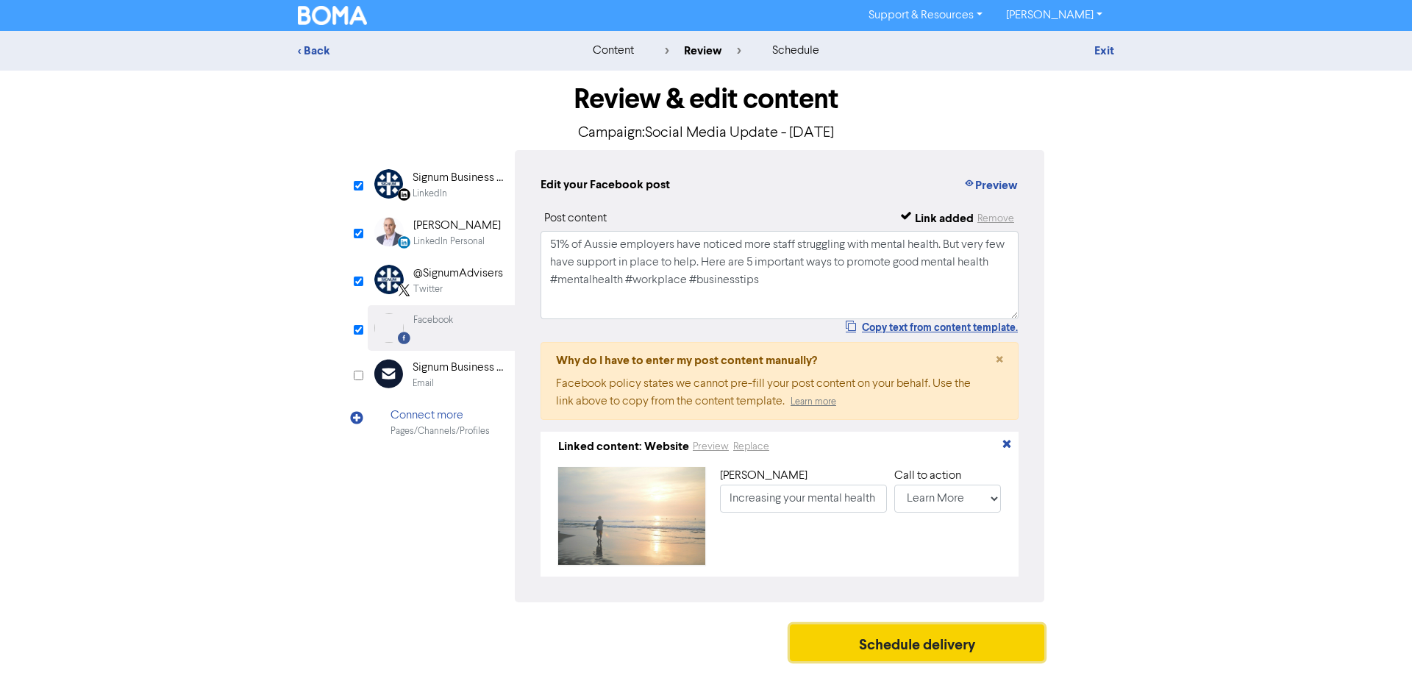
click at [932, 654] on button "Schedule delivery" at bounding box center [917, 642] width 254 height 37
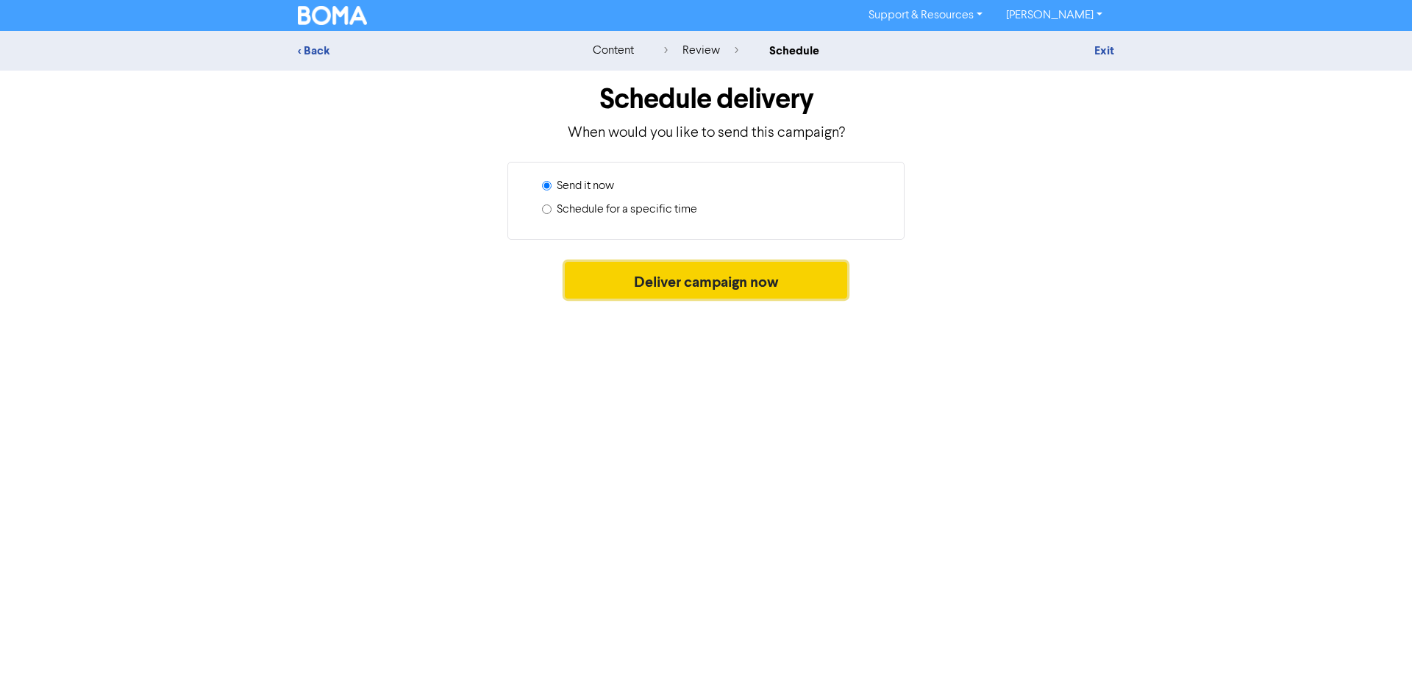
click at [710, 281] on button "Deliver campaign now" at bounding box center [706, 280] width 283 height 37
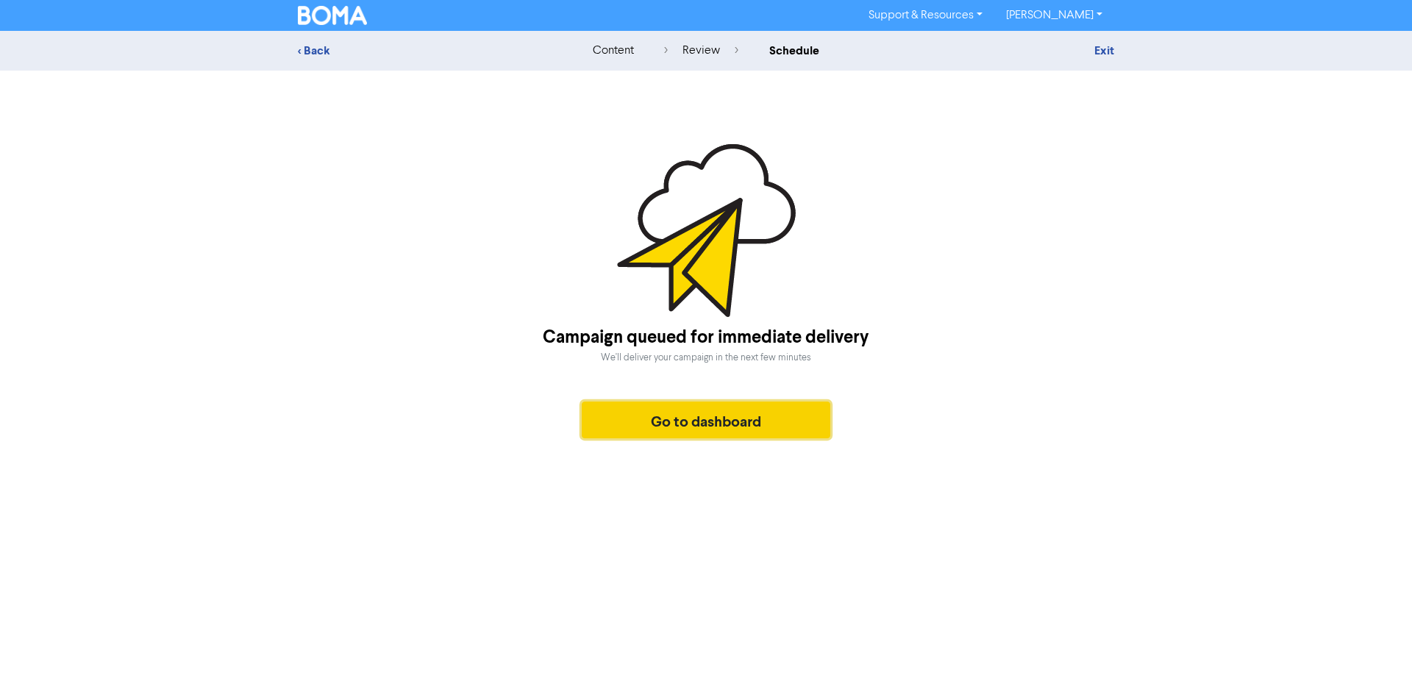
click at [721, 425] on button "Go to dashboard" at bounding box center [706, 420] width 249 height 37
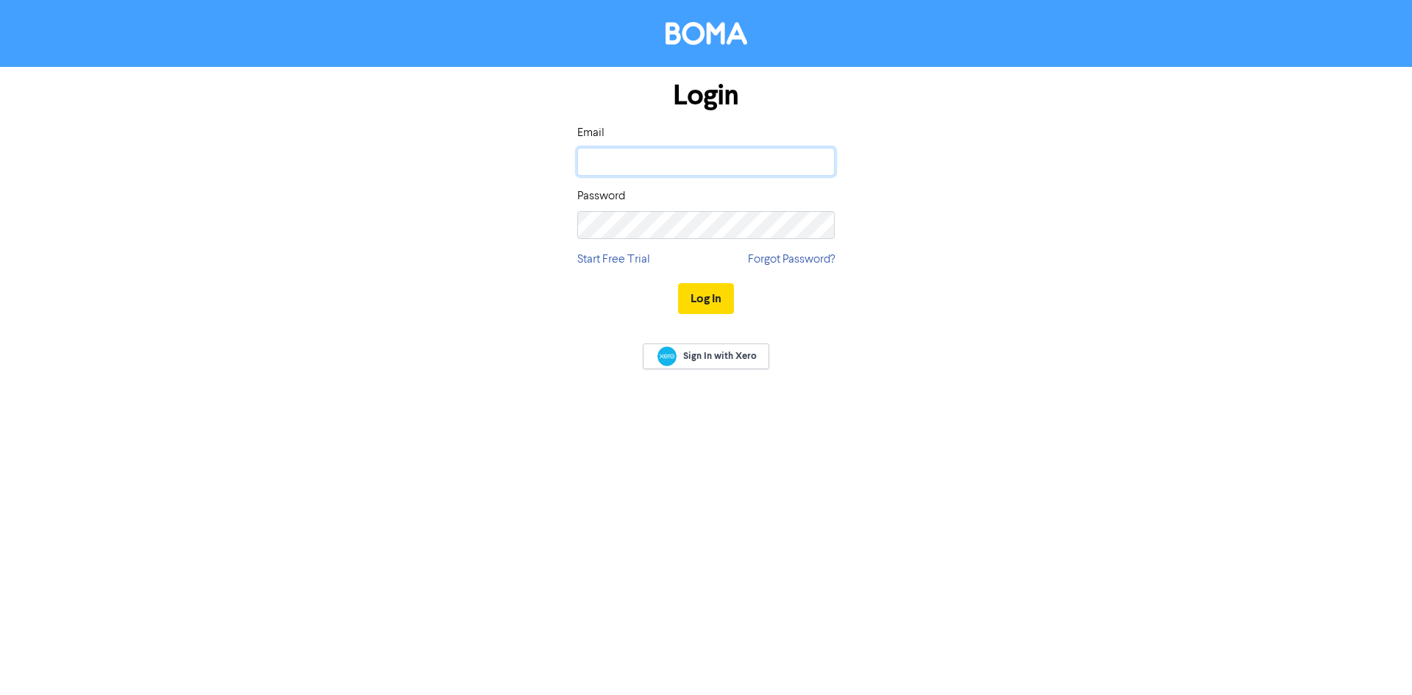
click at [661, 156] on input "email" at bounding box center [705, 162] width 257 height 28
type input "[PERSON_NAME][EMAIL_ADDRESS][DOMAIN_NAME]"
click at [715, 292] on button "Log In" at bounding box center [706, 298] width 56 height 31
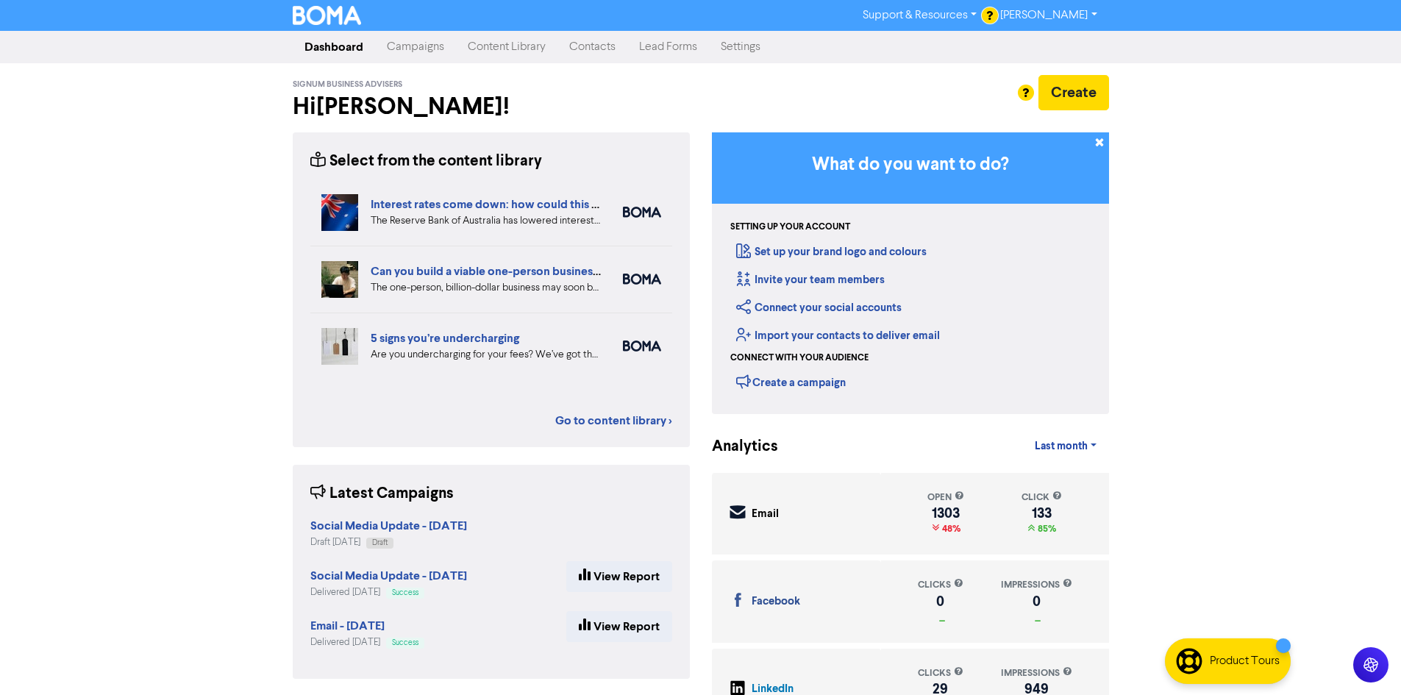
click at [529, 50] on link "Content Library" at bounding box center [506, 46] width 101 height 29
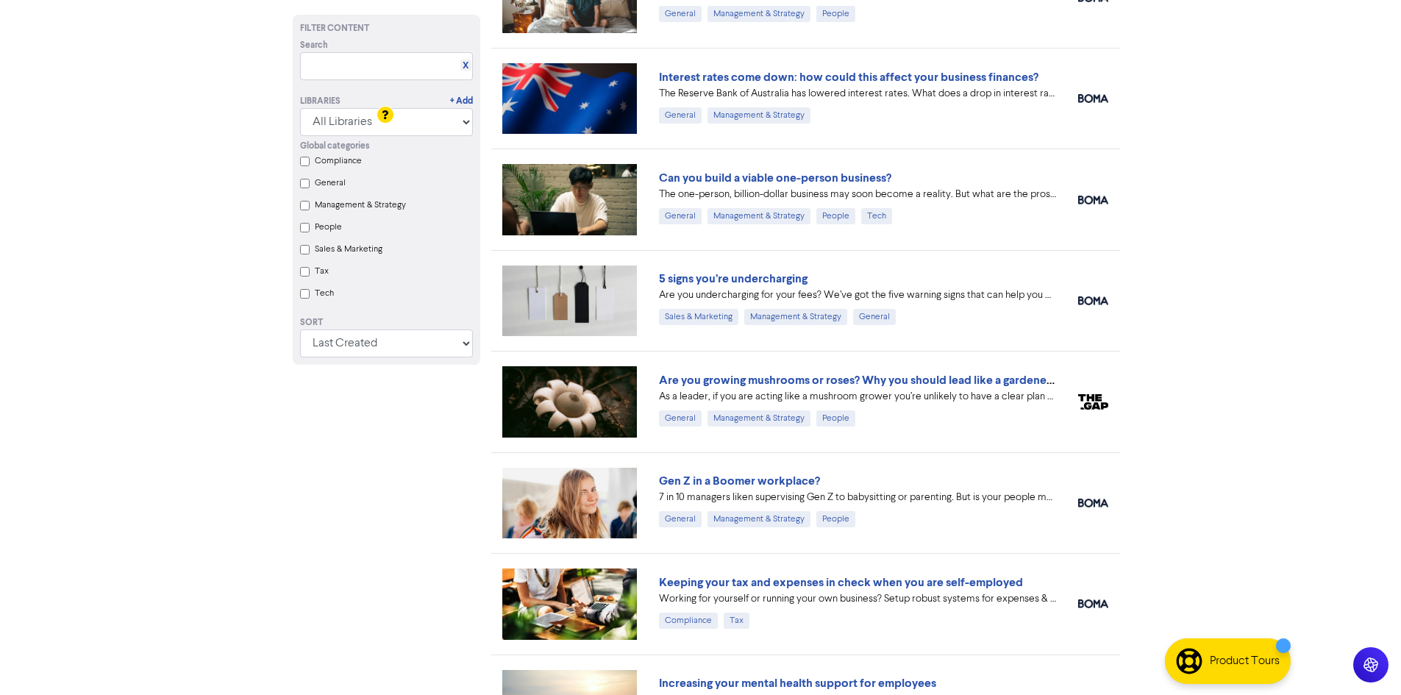
scroll to position [956, 0]
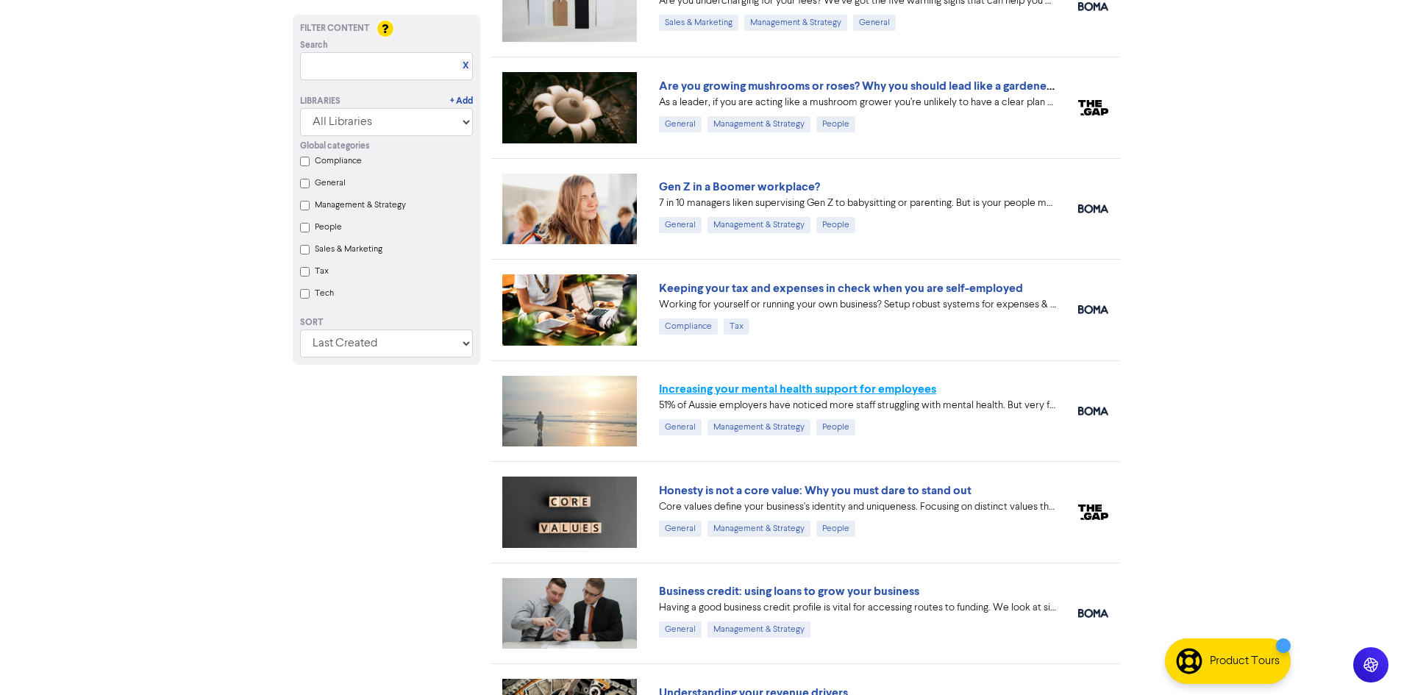
click at [764, 391] on link "Increasing your mental health support for employees" at bounding box center [797, 389] width 277 height 15
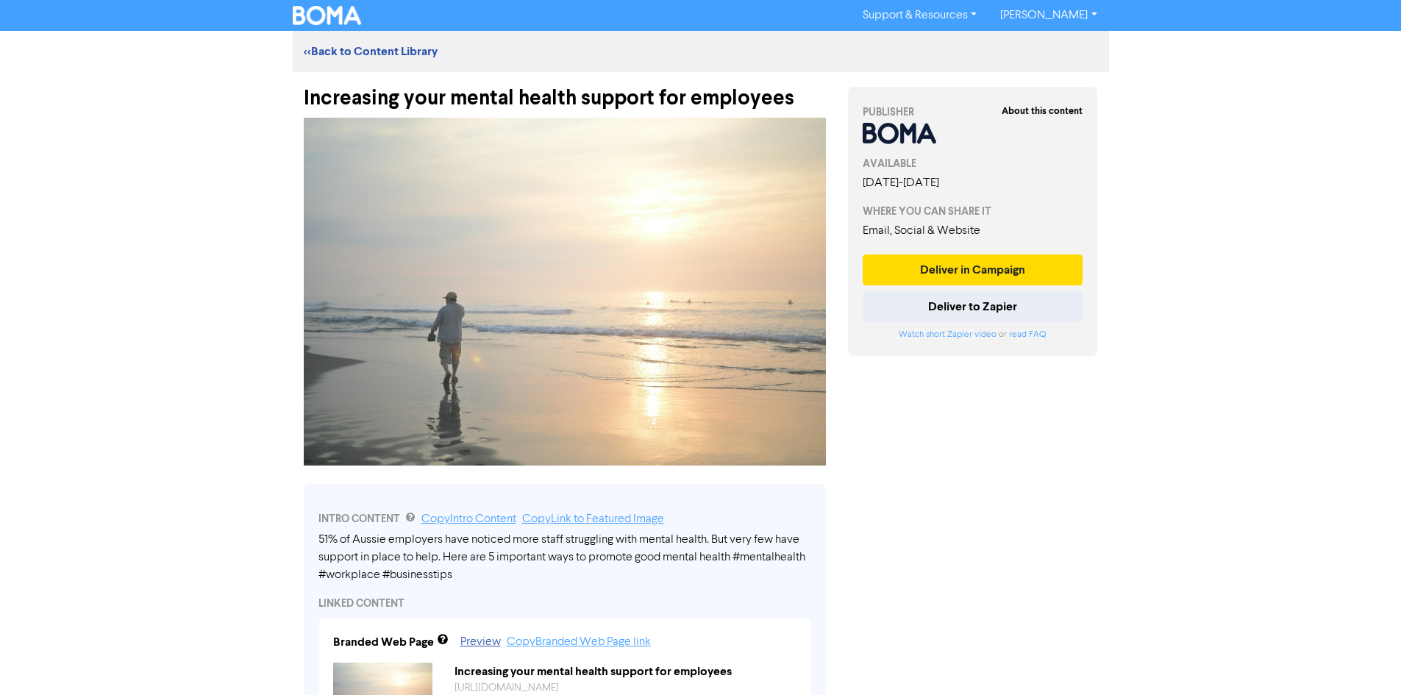
drag, startPoint x: 478, startPoint y: 584, endPoint x: 331, endPoint y: 554, distance: 150.0
click at [331, 554] on div "51% of Aussie employers have noticed more staff struggling with mental health. …" at bounding box center [564, 557] width 493 height 53
click at [487, 515] on link "Copy Intro Content" at bounding box center [468, 519] width 95 height 12
